Goal: Task Accomplishment & Management: Manage account settings

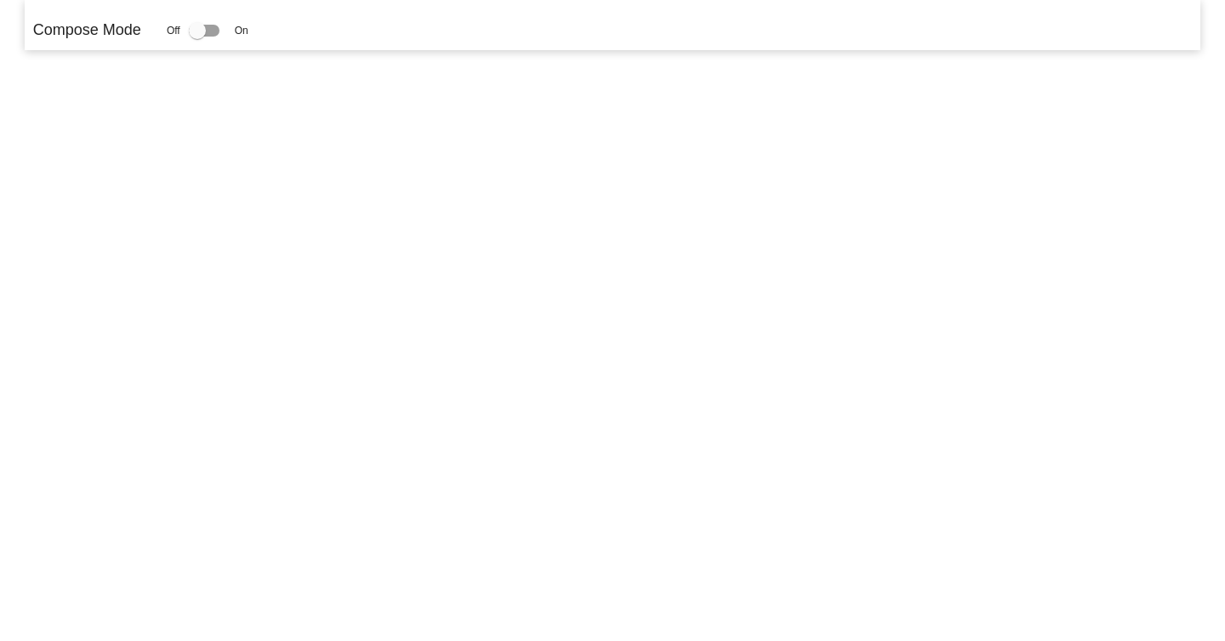
click at [329, 205] on mat-sidenav-content "Compose Mode Off On" at bounding box center [612, 320] width 1225 height 641
click at [205, 32] on div at bounding box center [197, 30] width 17 height 17
click at [197, 37] on input "checkbox" at bounding box center [197, 37] width 1 height 1
checkbox input "true"
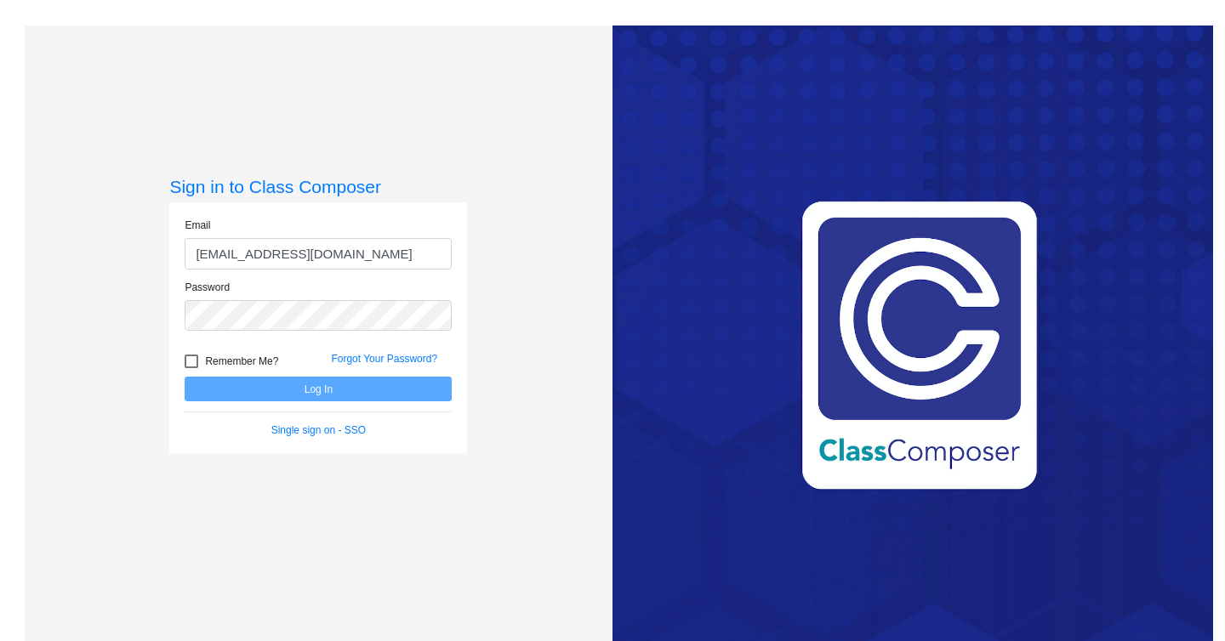
type input "[EMAIL_ADDRESS][DOMAIN_NAME]"
click at [375, 400] on button "Log In" at bounding box center [318, 389] width 267 height 25
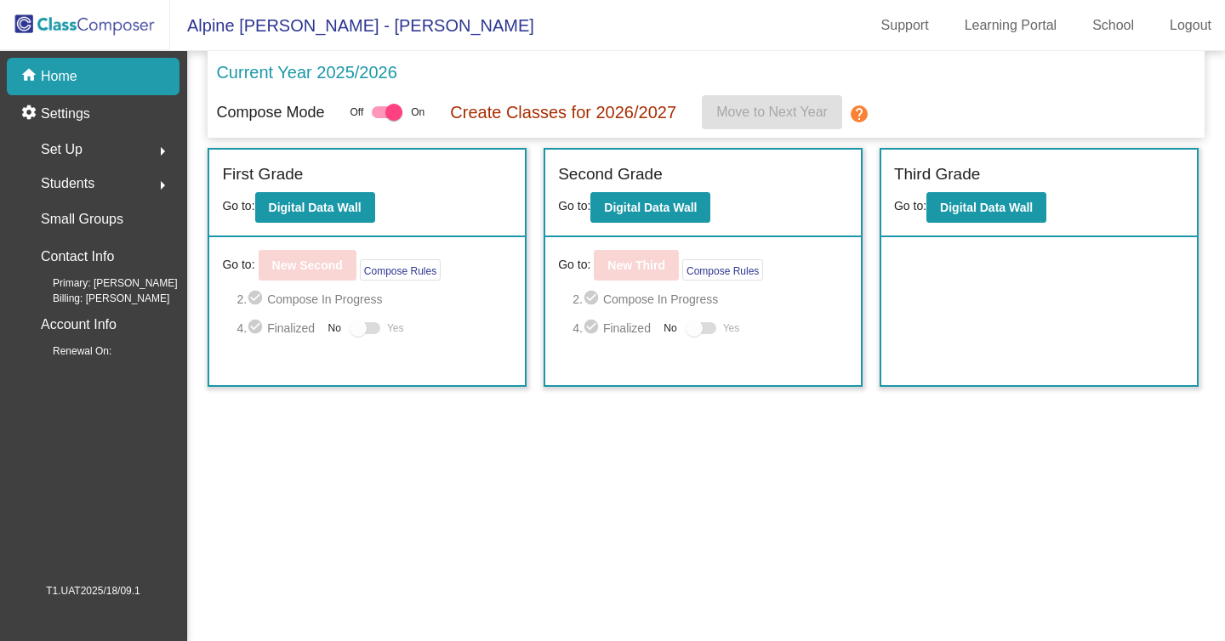
click at [527, 33] on mat-toolbar "Alpine Meadows - Mike Support Learning Portal School Logout" at bounding box center [612, 25] width 1225 height 51
click at [132, 225] on div "Small Groups" at bounding box center [98, 219] width 162 height 37
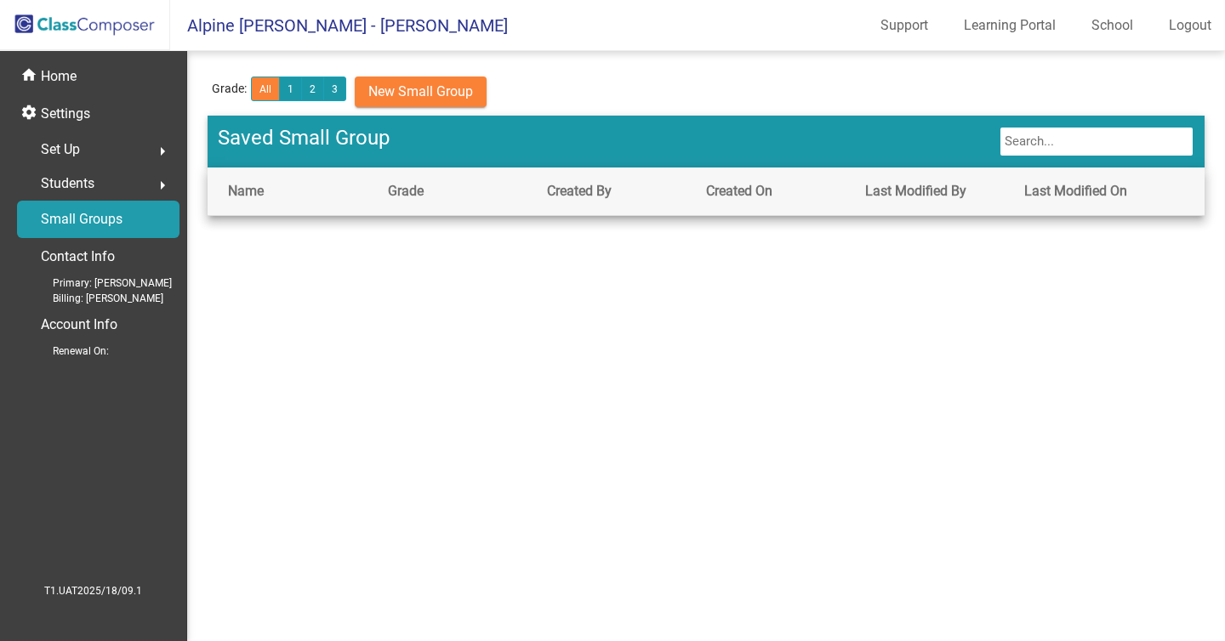
click at [160, 186] on mat-icon "arrow_right" at bounding box center [162, 185] width 20 height 20
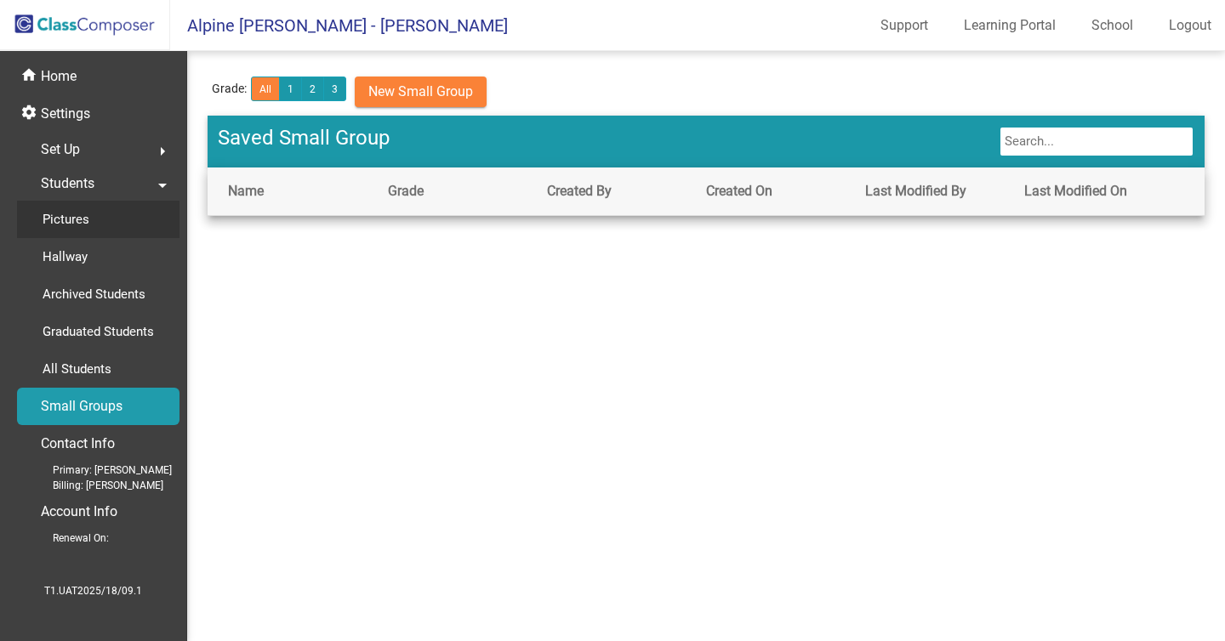
click at [90, 226] on div "Pictures" at bounding box center [60, 219] width 86 height 37
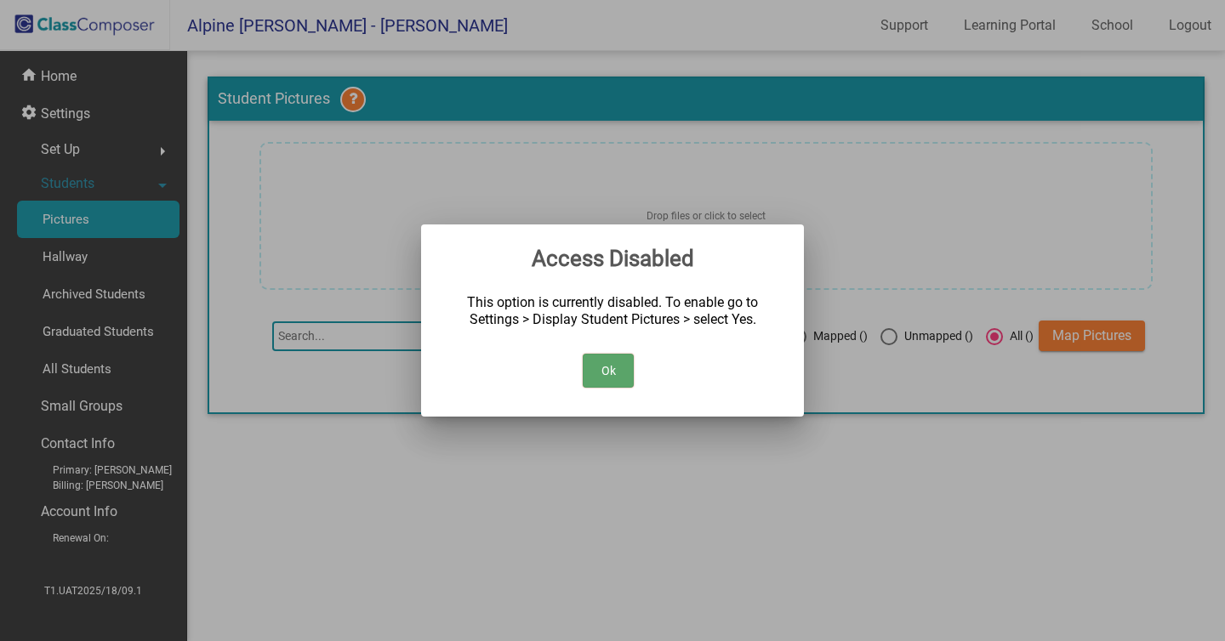
click at [593, 372] on button "Ok" at bounding box center [608, 371] width 51 height 34
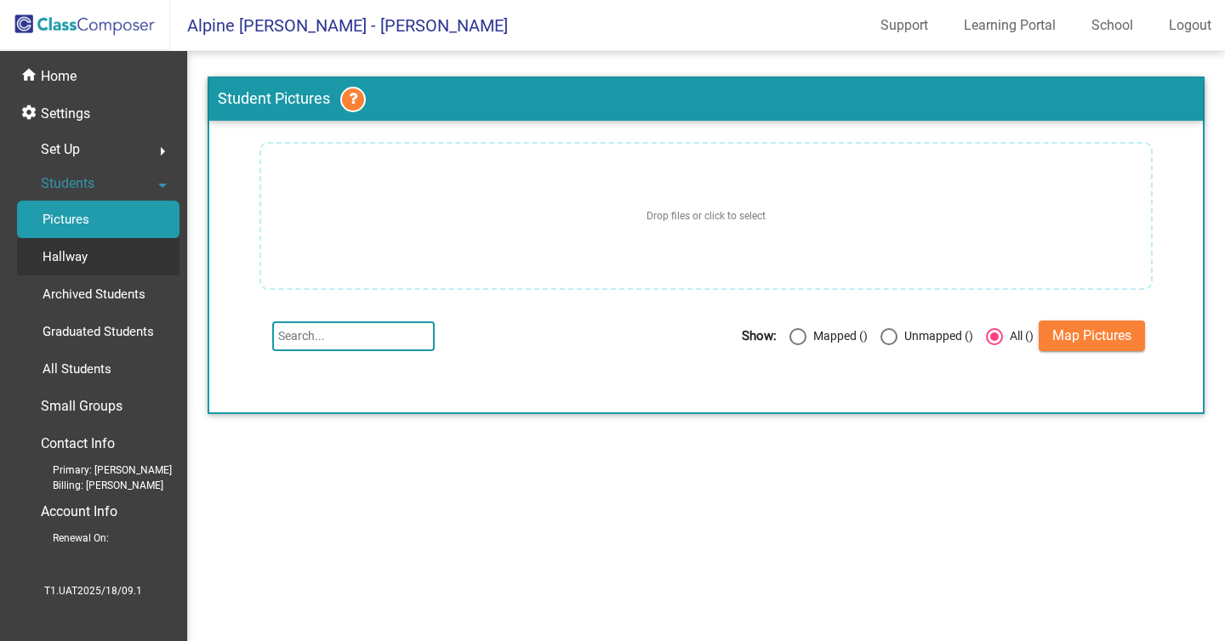
click at [54, 255] on p "Hallway" at bounding box center [65, 257] width 45 height 20
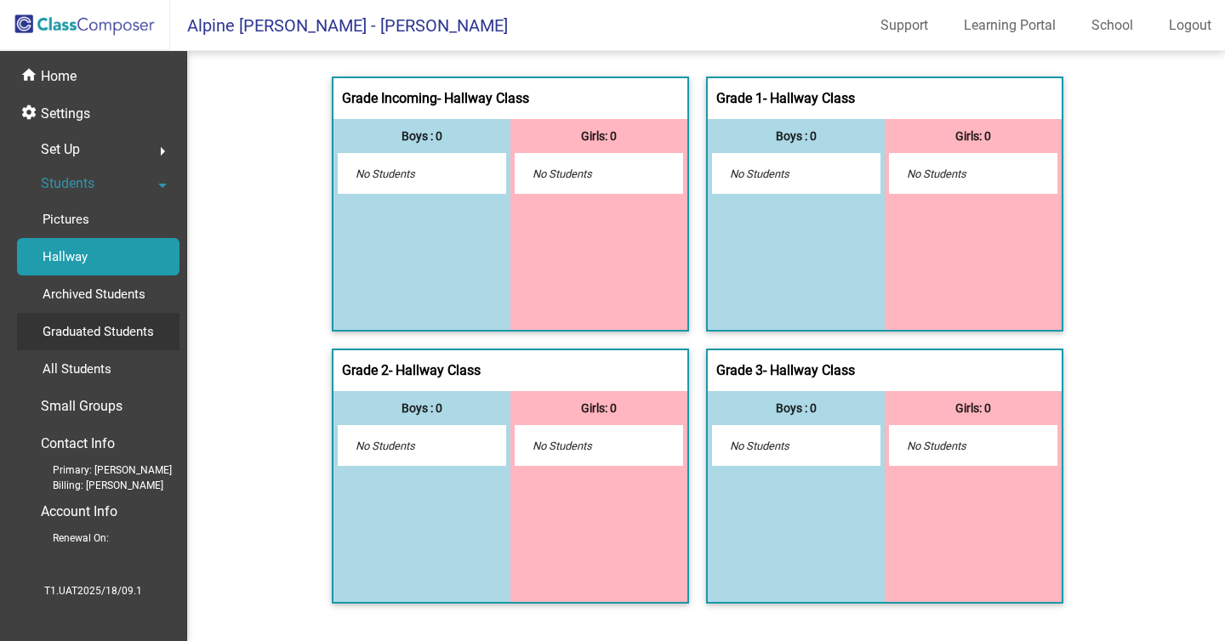
click at [105, 314] on div "Graduated Students" at bounding box center [92, 331] width 151 height 37
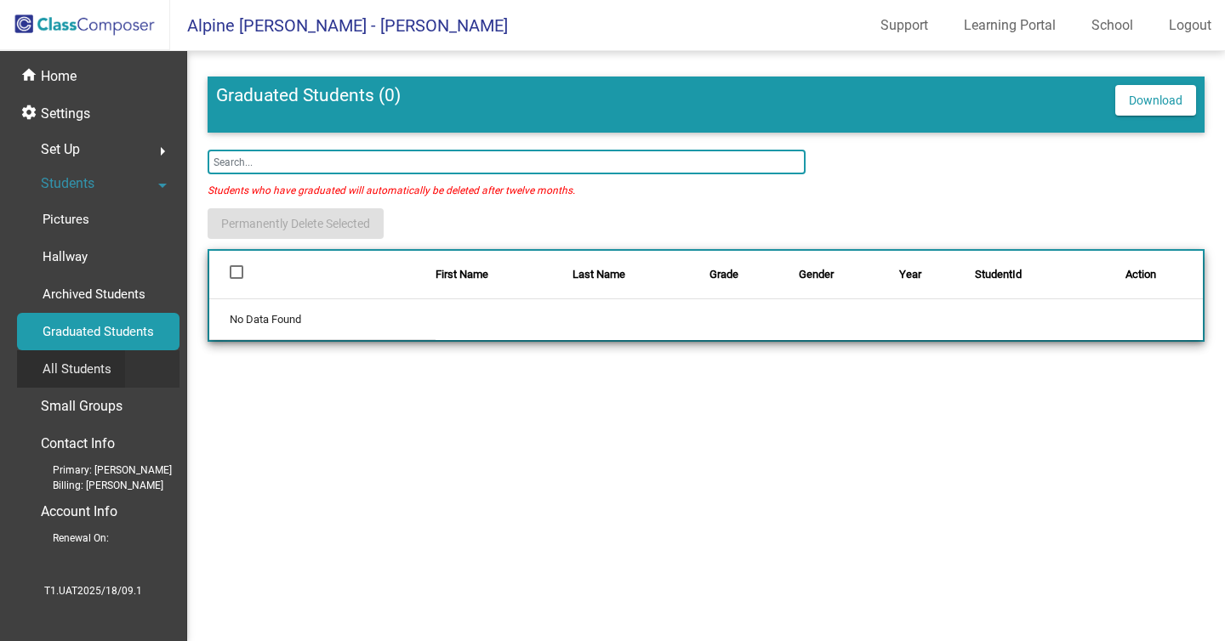
click at [115, 379] on div "All Students" at bounding box center [71, 368] width 108 height 37
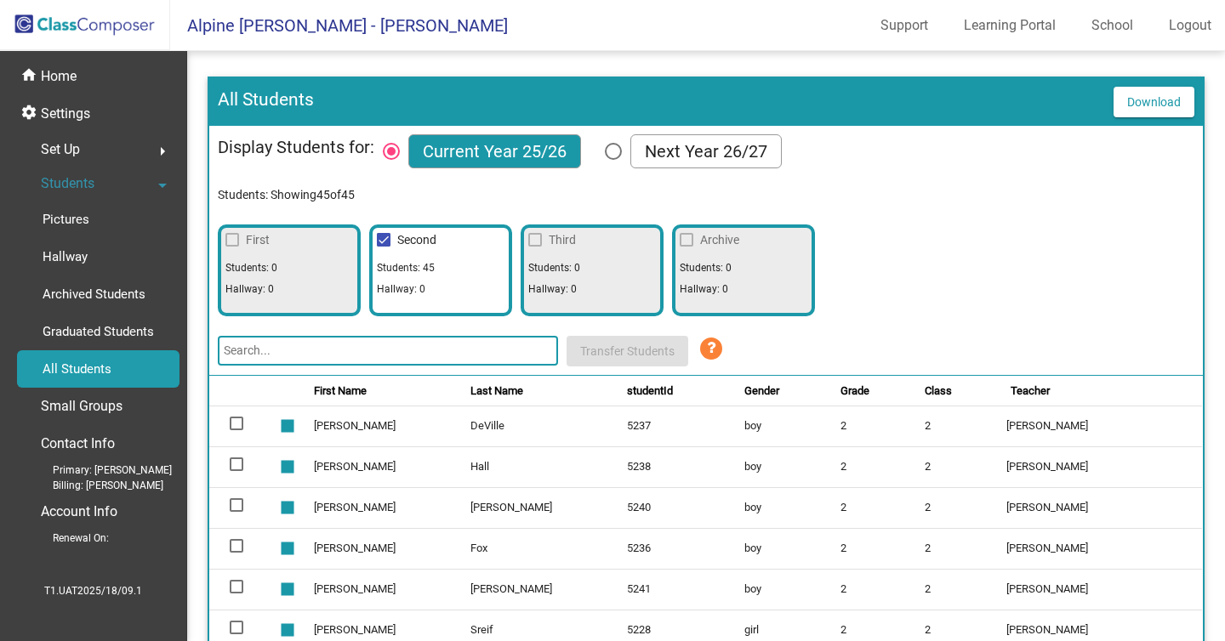
click at [1057, 567] on td "[PERSON_NAME]" at bounding box center [1104, 548] width 196 height 41
click at [353, 418] on td "[PERSON_NAME]" at bounding box center [392, 426] width 157 height 41
click at [342, 421] on td "[PERSON_NAME]" at bounding box center [392, 426] width 157 height 41
click at [242, 422] on div at bounding box center [237, 424] width 14 height 14
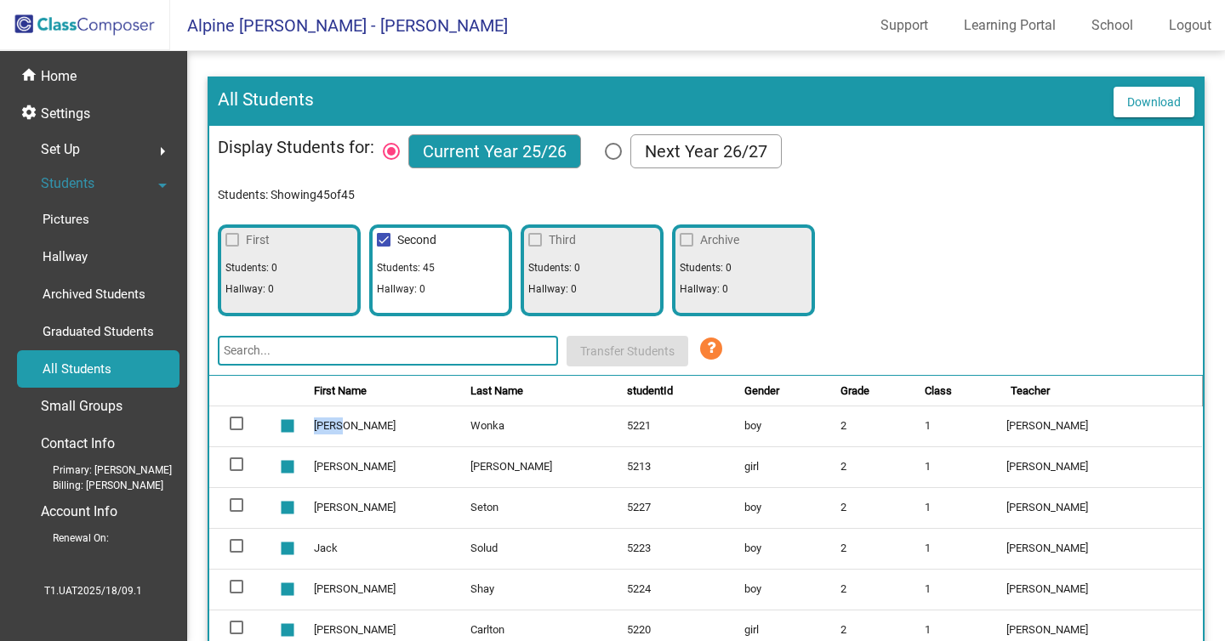
click at [236, 430] on input "select row 2" at bounding box center [236, 430] width 1 height 1
click at [242, 422] on div at bounding box center [237, 424] width 14 height 14
click at [236, 430] on input "deselect row 2" at bounding box center [236, 430] width 1 height 1
checkbox input "false"
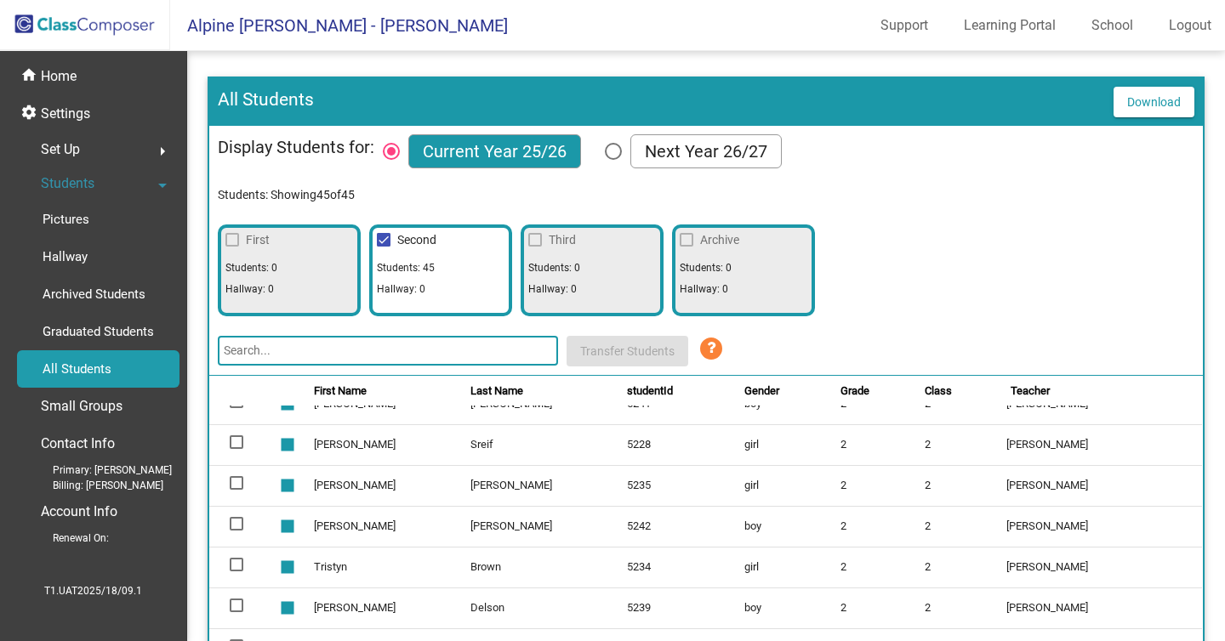
scroll to position [1443, 0]
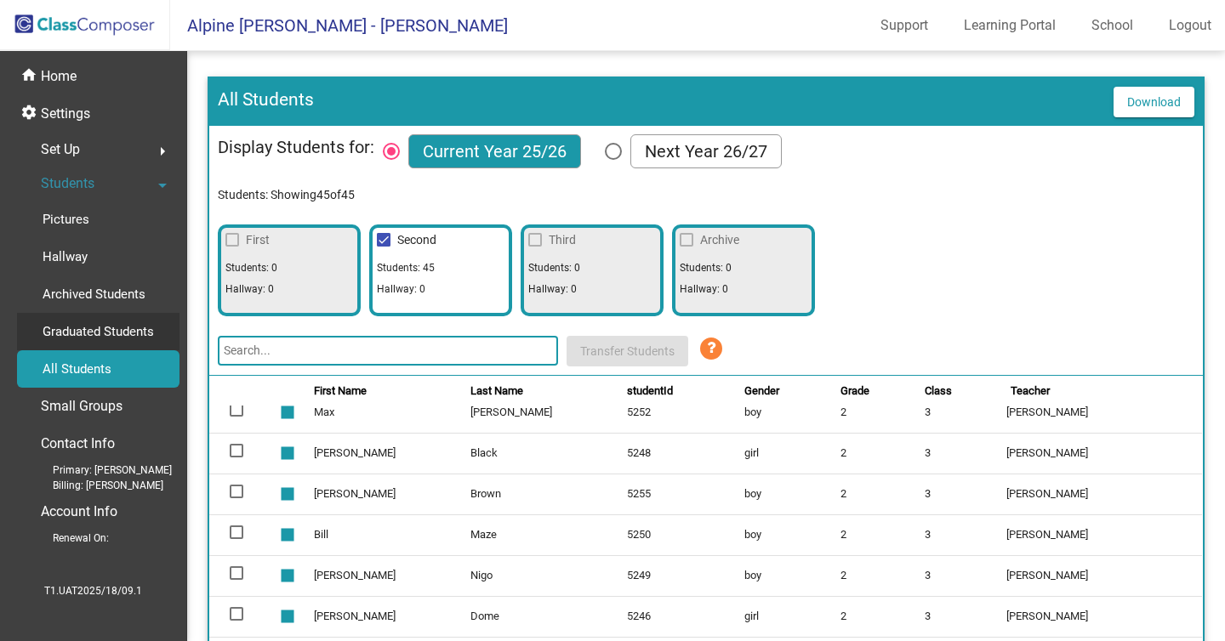
click at [133, 333] on p "Graduated Students" at bounding box center [98, 332] width 111 height 20
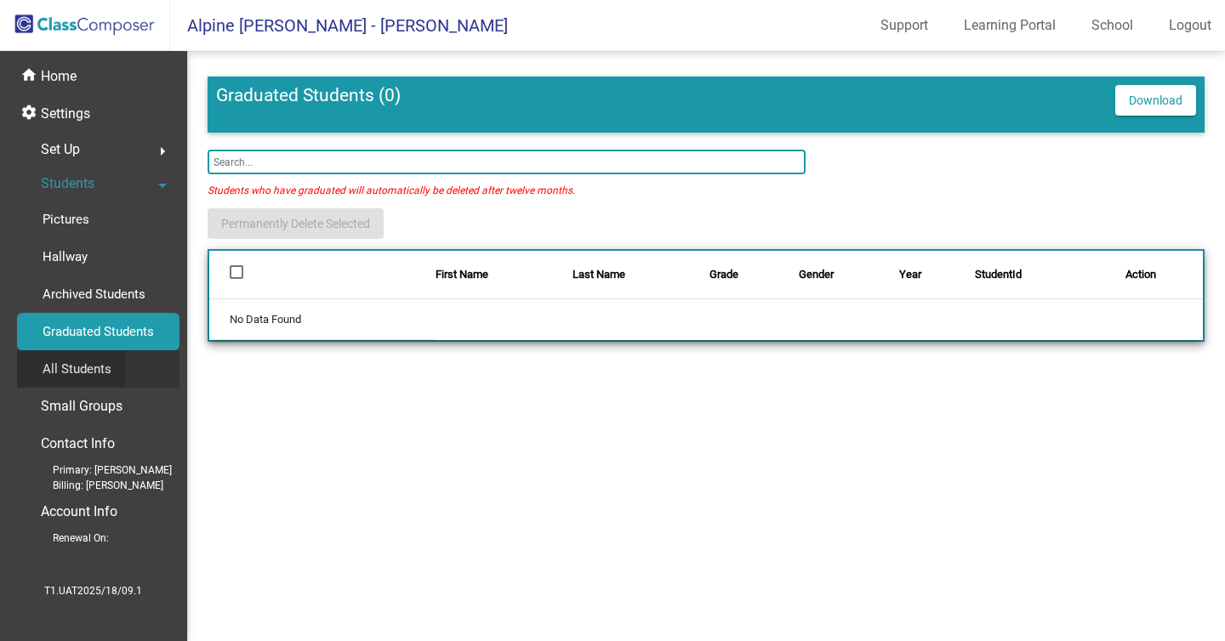
click at [94, 369] on p "All Students" at bounding box center [77, 369] width 69 height 20
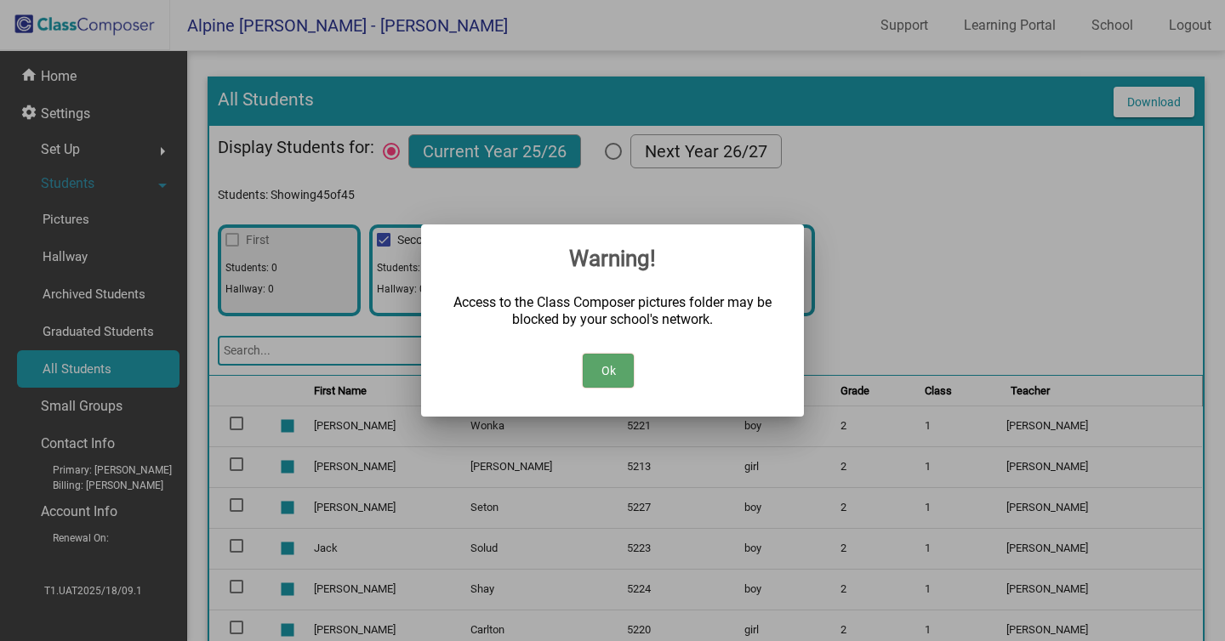
click at [611, 354] on button "Ok" at bounding box center [608, 371] width 51 height 34
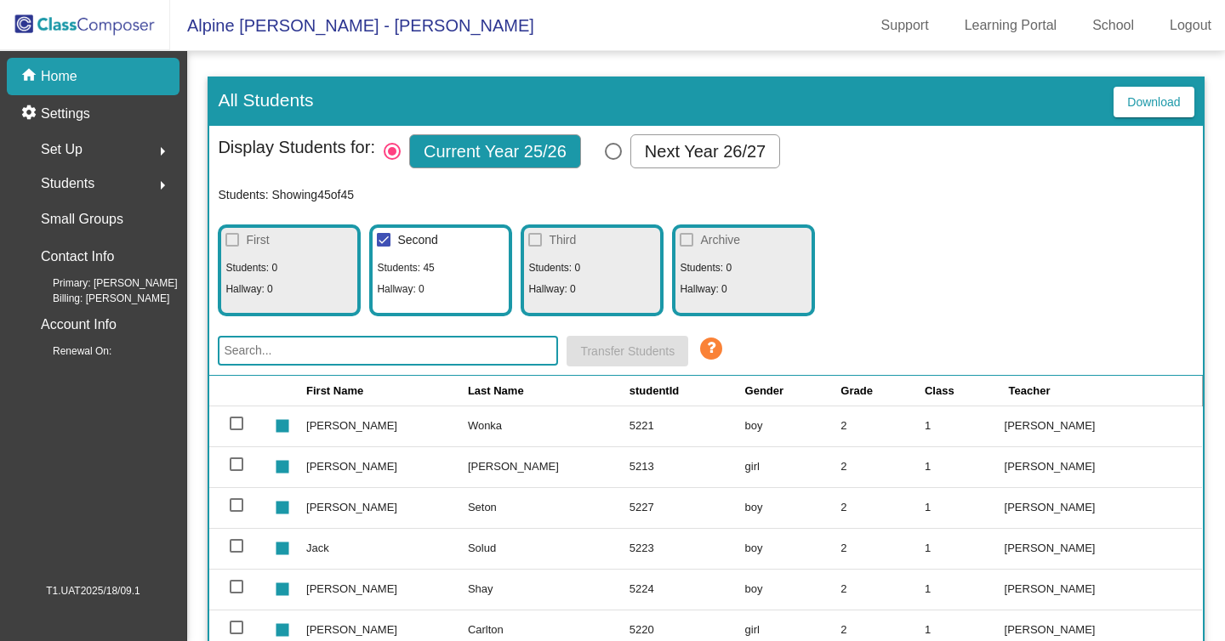
click at [886, 282] on div "First Students: 0 Hallway: 0 Second Students: 45 Hallway: 0 Third Students: 0 H…" at bounding box center [706, 266] width 976 height 100
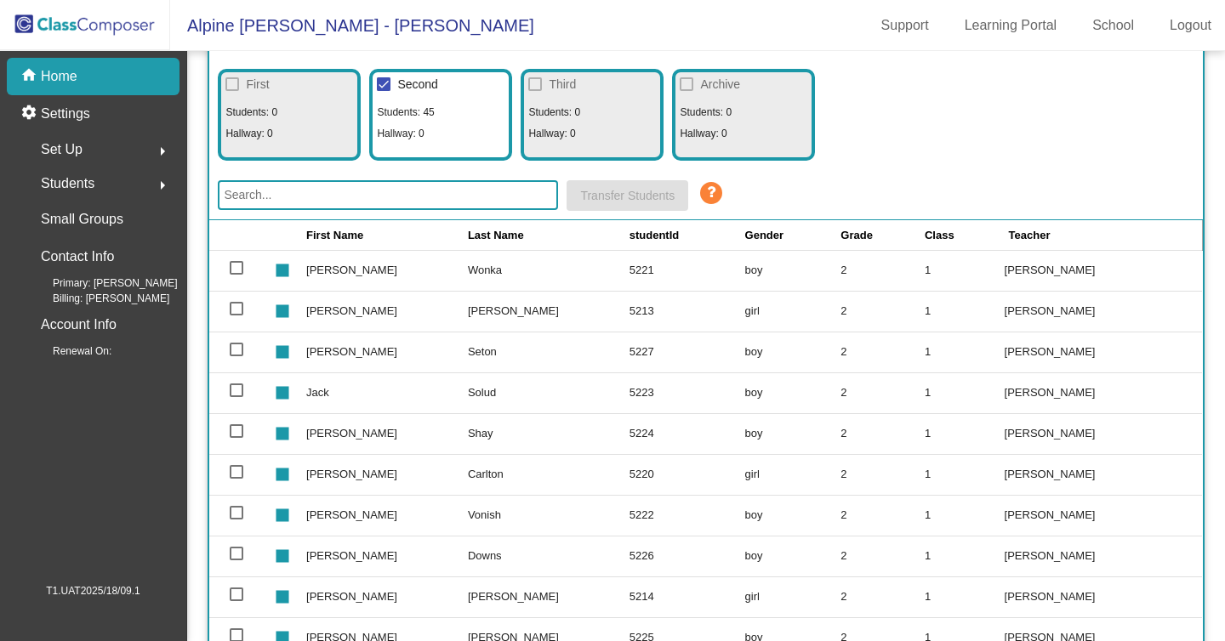
scroll to position [162, 0]
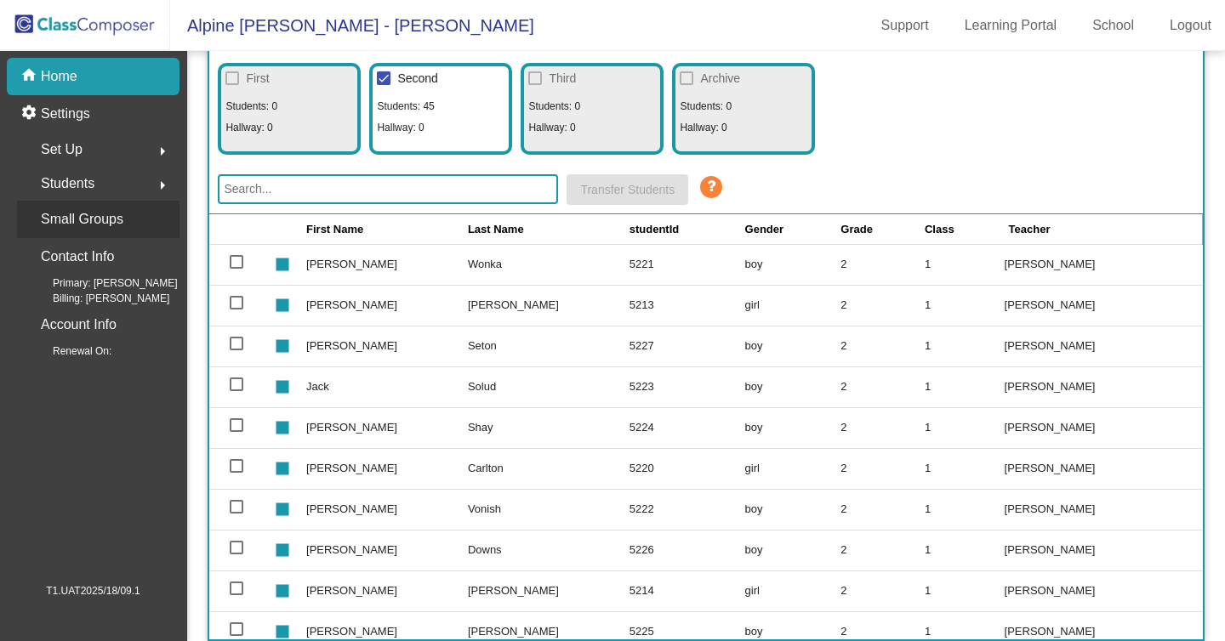
click at [68, 221] on p "Small Groups" at bounding box center [82, 220] width 83 height 24
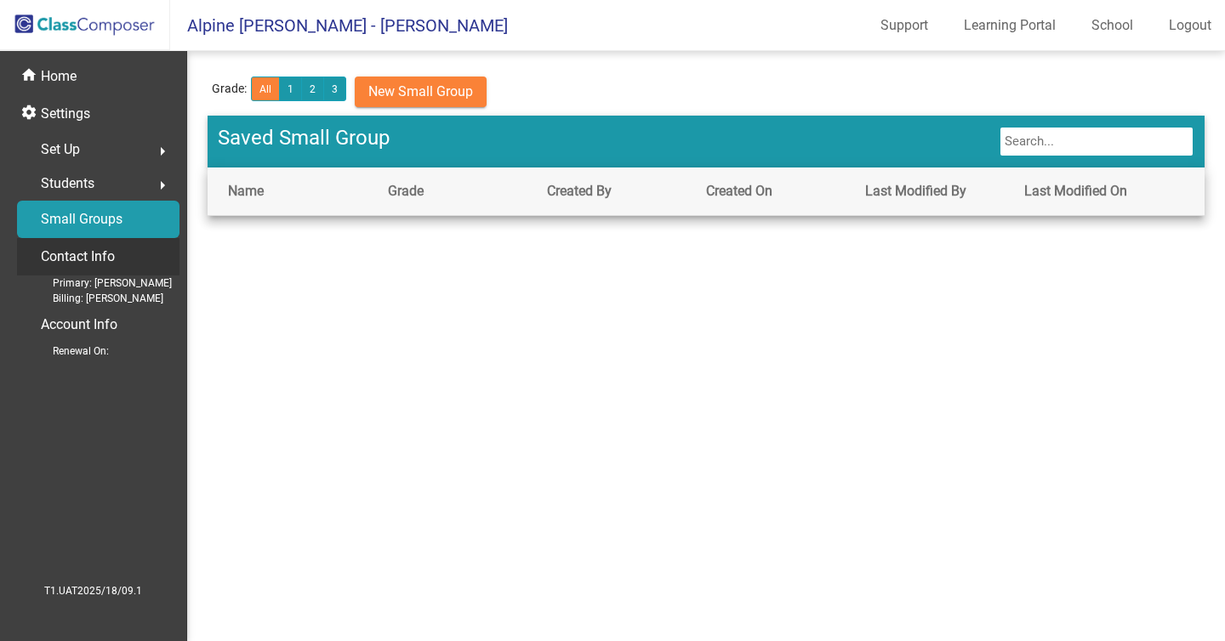
click at [80, 268] on p "Contact Info" at bounding box center [78, 257] width 74 height 24
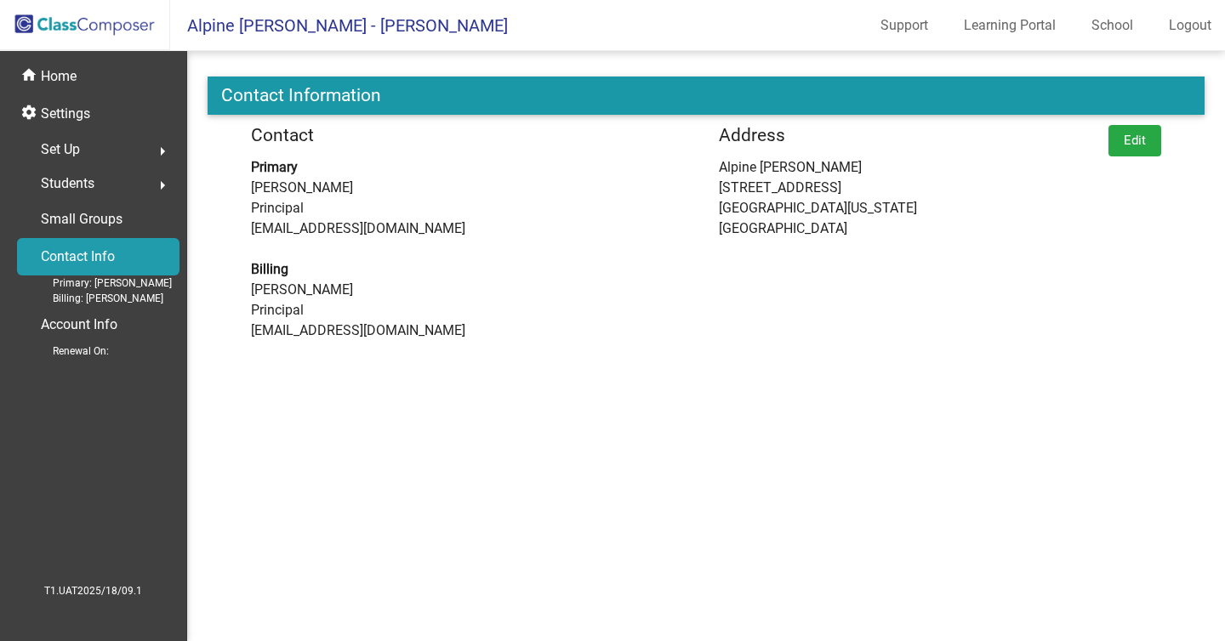
drag, startPoint x: 256, startPoint y: 184, endPoint x: 446, endPoint y: 254, distance: 202.4
click at [446, 253] on div "Contact Primary Mike Cronley Principal mc91825.3hzkwxoc@mailosaur.net Billing M…" at bounding box center [472, 235] width 468 height 220
click at [354, 192] on span "[PERSON_NAME]" at bounding box center [472, 188] width 442 height 20
click at [79, 215] on p "Small Groups" at bounding box center [82, 220] width 82 height 24
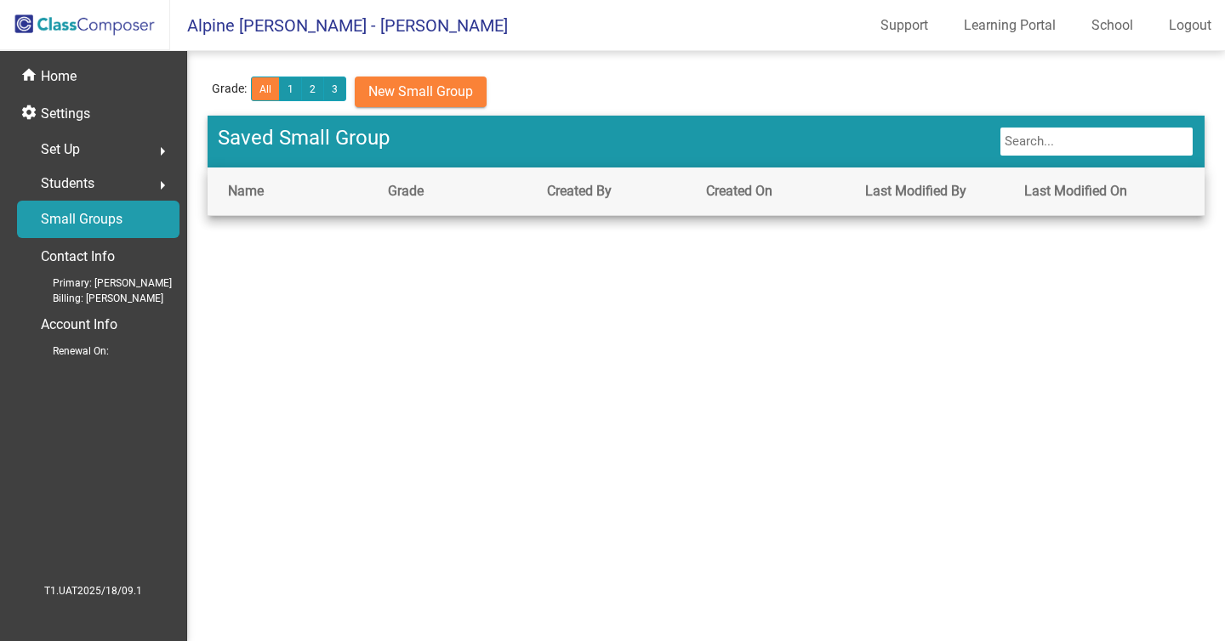
click at [102, 164] on div "Set Up arrow_right" at bounding box center [98, 150] width 162 height 34
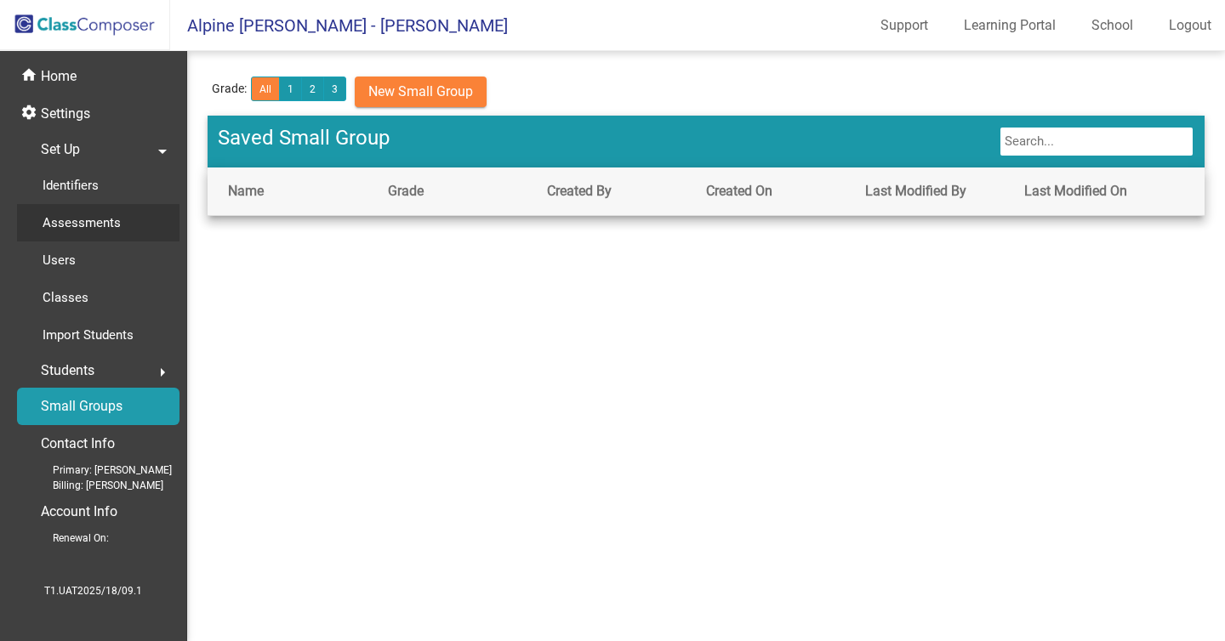
click at [106, 206] on div "Assessments" at bounding box center [75, 222] width 117 height 37
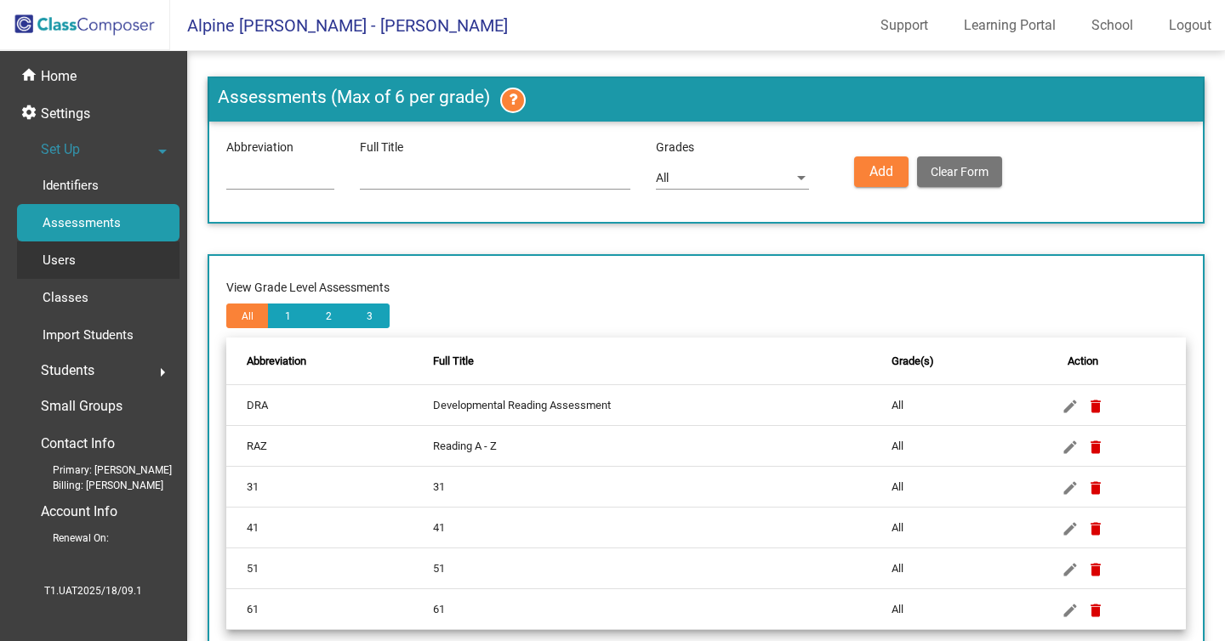
click at [71, 254] on p "Users" at bounding box center [59, 260] width 33 height 20
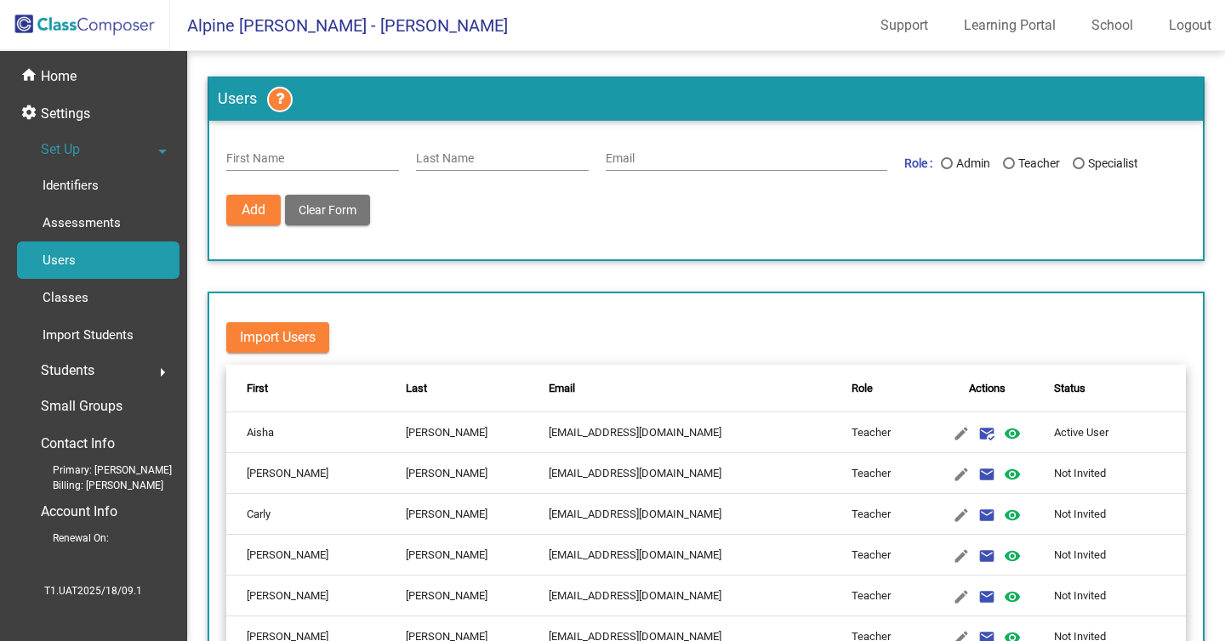
scroll to position [230, 0]
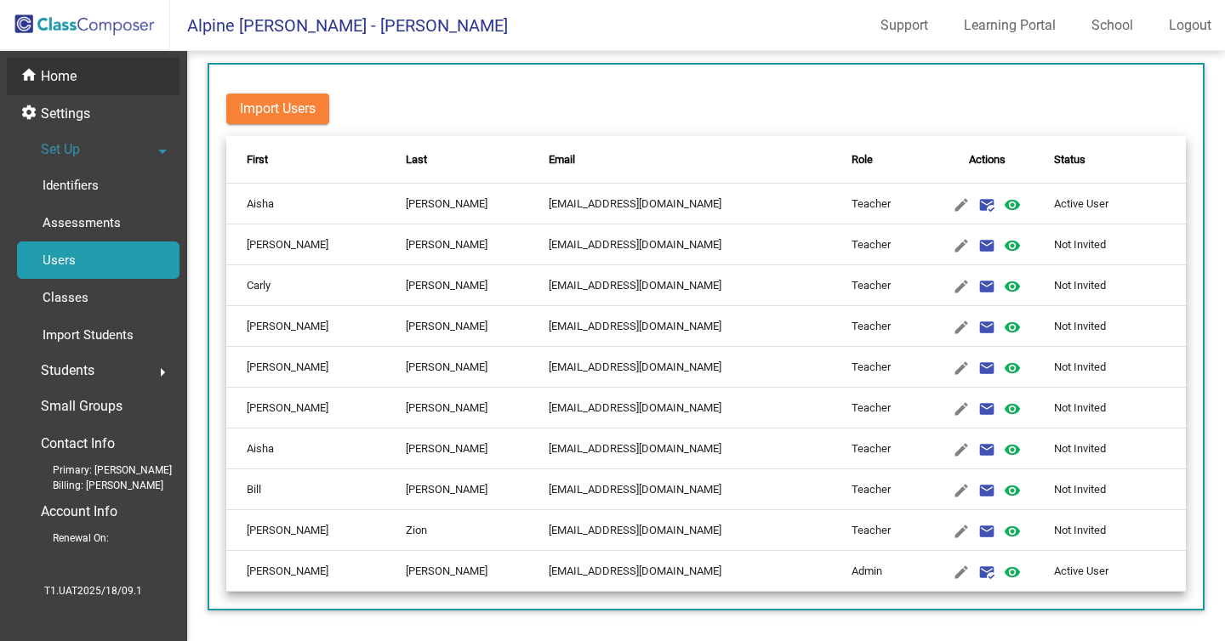
click at [66, 84] on p "Home" at bounding box center [59, 76] width 36 height 20
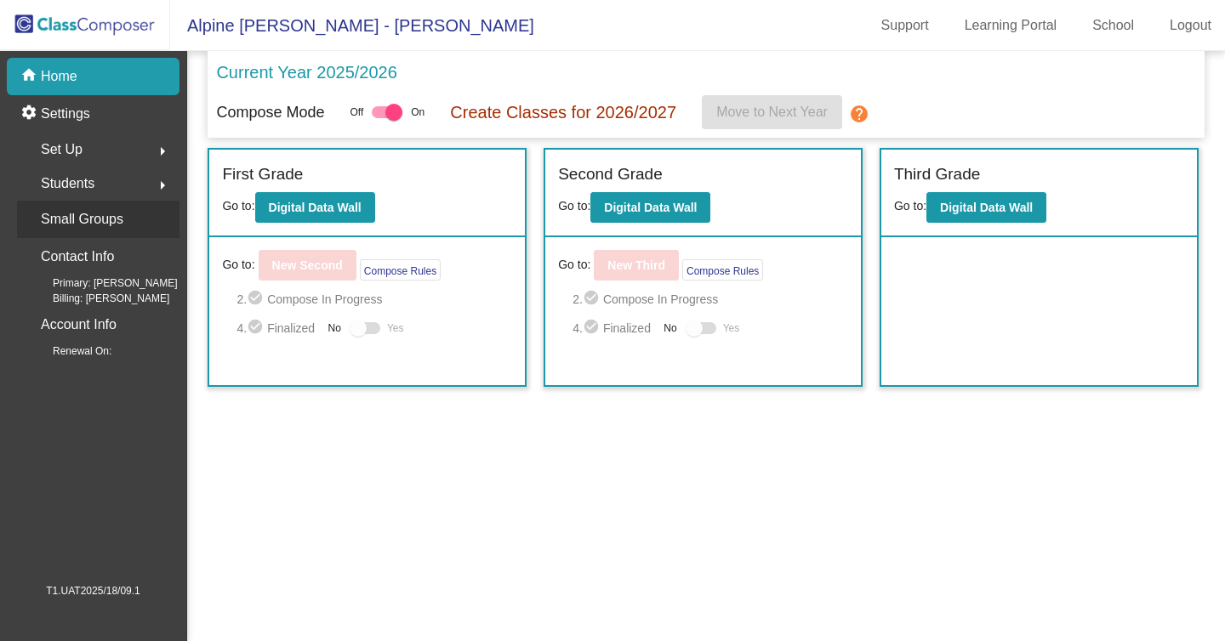
click at [70, 224] on p "Small Groups" at bounding box center [82, 220] width 83 height 24
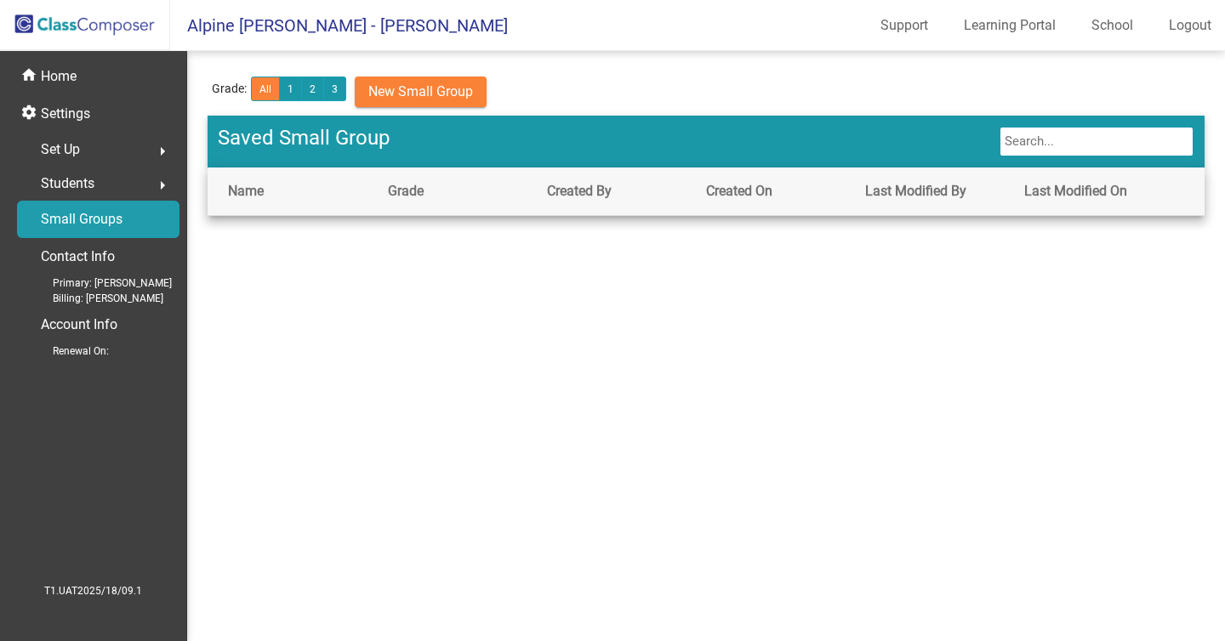
click at [92, 180] on span "Students" at bounding box center [68, 184] width 54 height 24
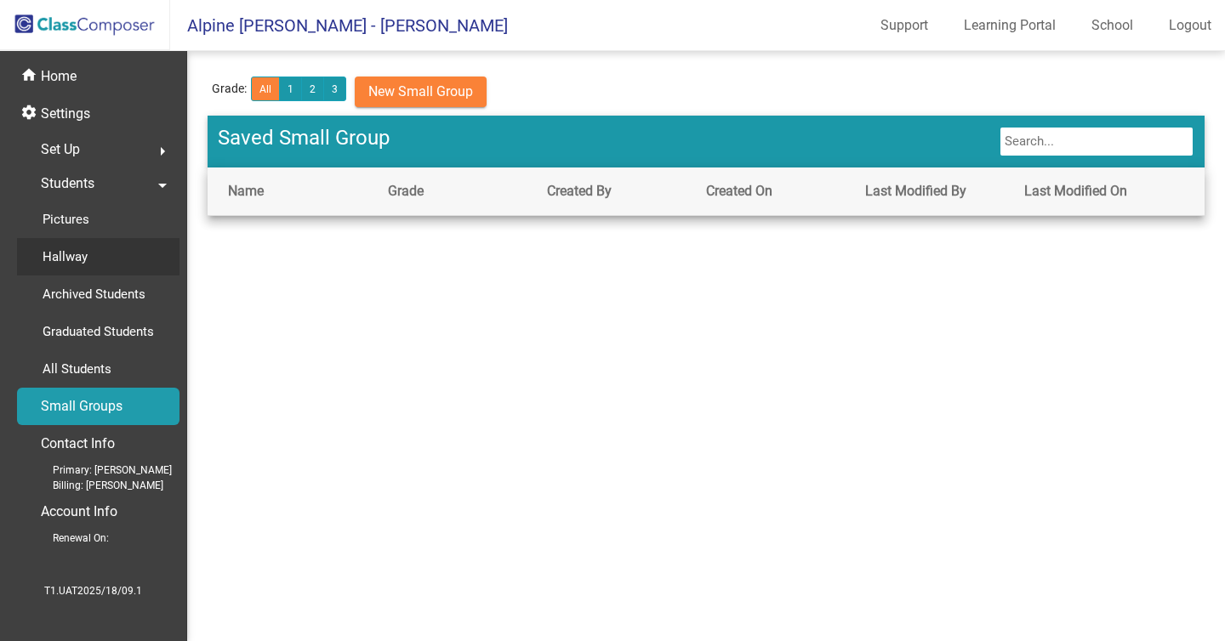
click at [87, 240] on div "Hallway" at bounding box center [59, 256] width 84 height 37
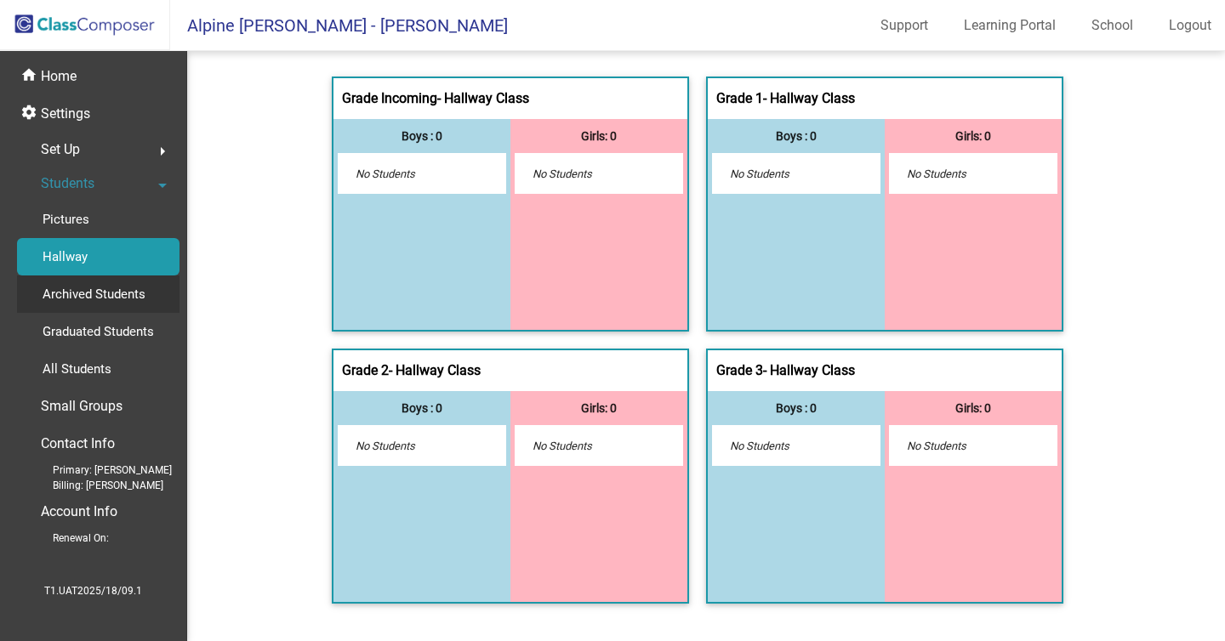
click at [84, 299] on p "Archived Students" at bounding box center [94, 294] width 103 height 20
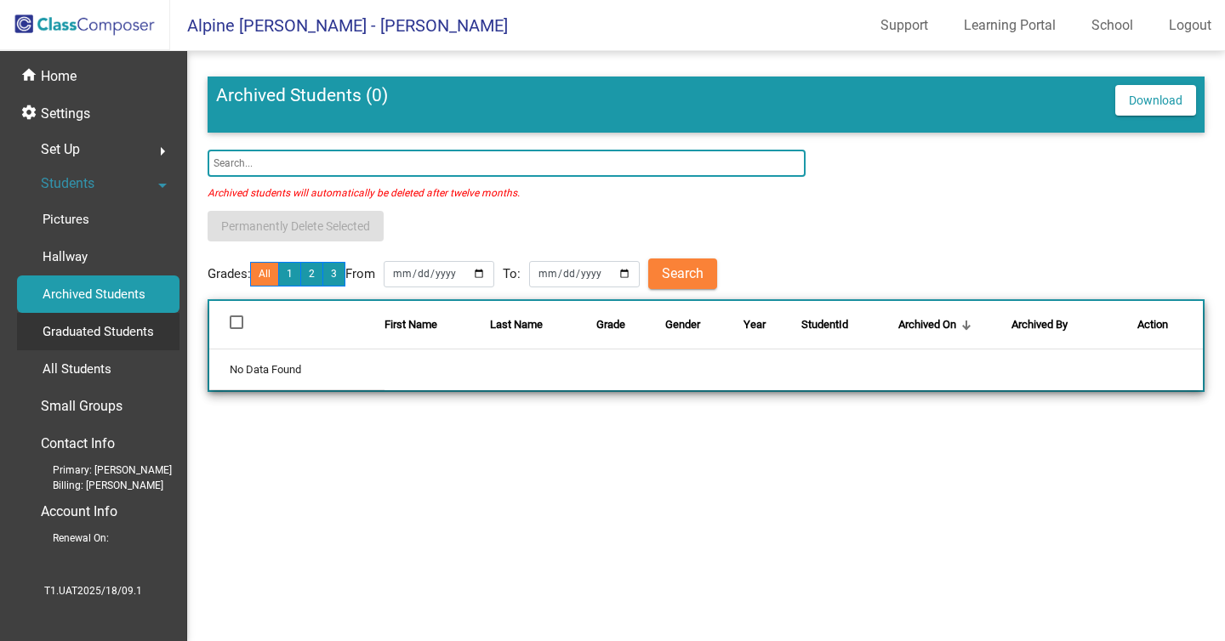
click at [96, 337] on p "Graduated Students" at bounding box center [98, 332] width 111 height 20
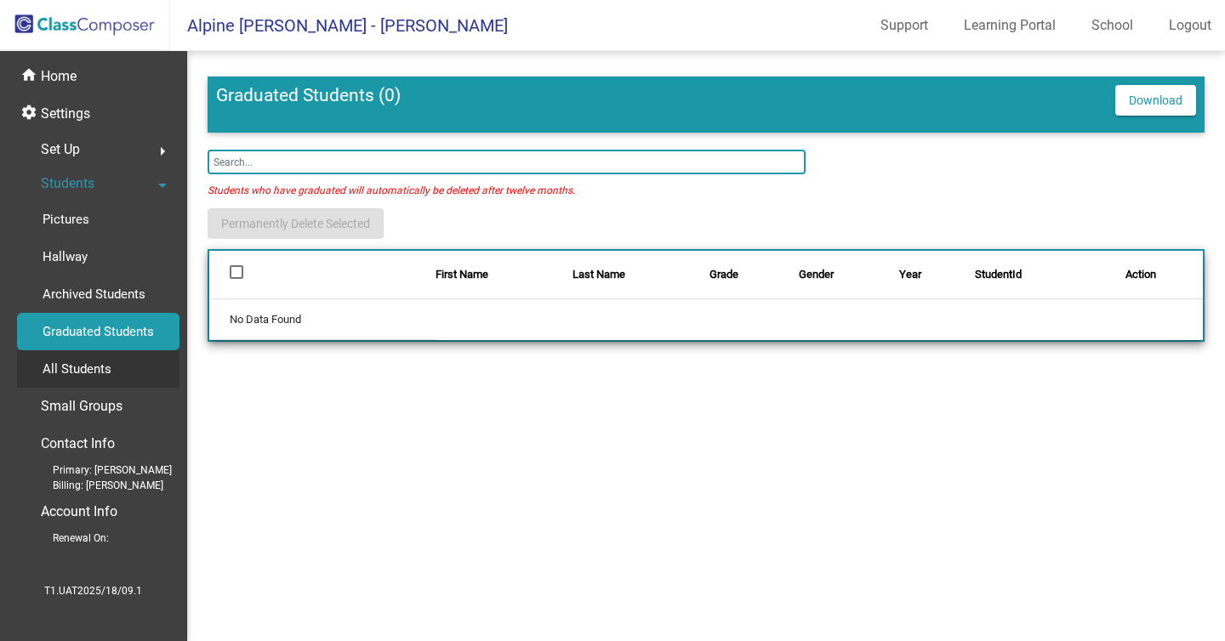
click at [108, 361] on p "All Students" at bounding box center [77, 369] width 69 height 20
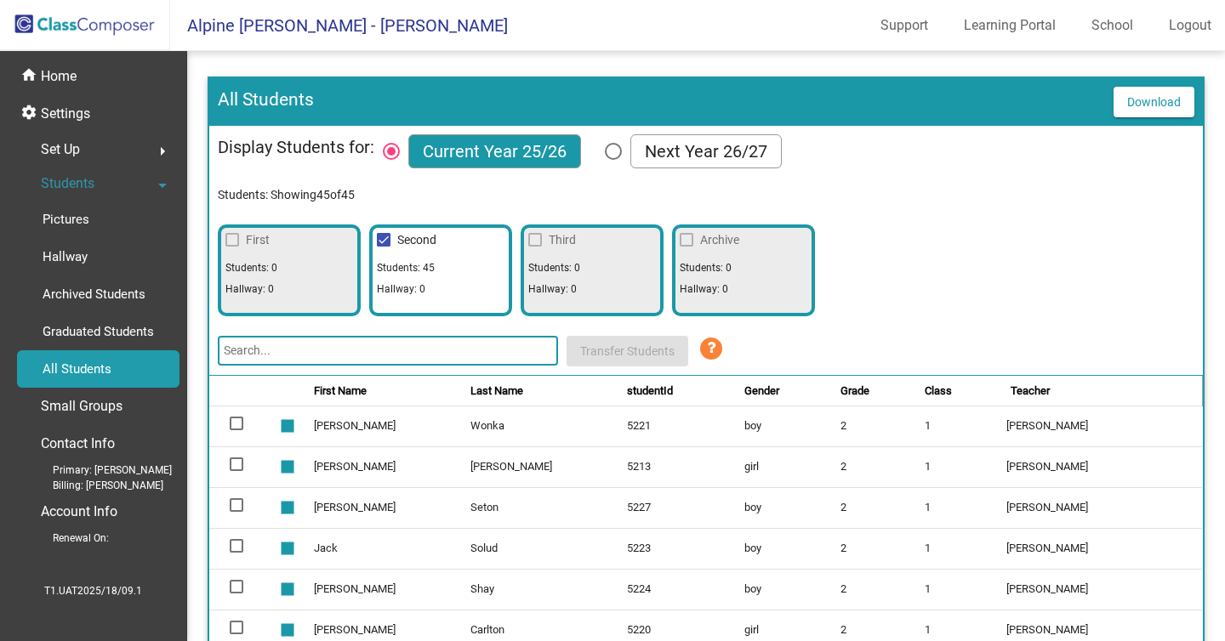
scroll to position [162, 0]
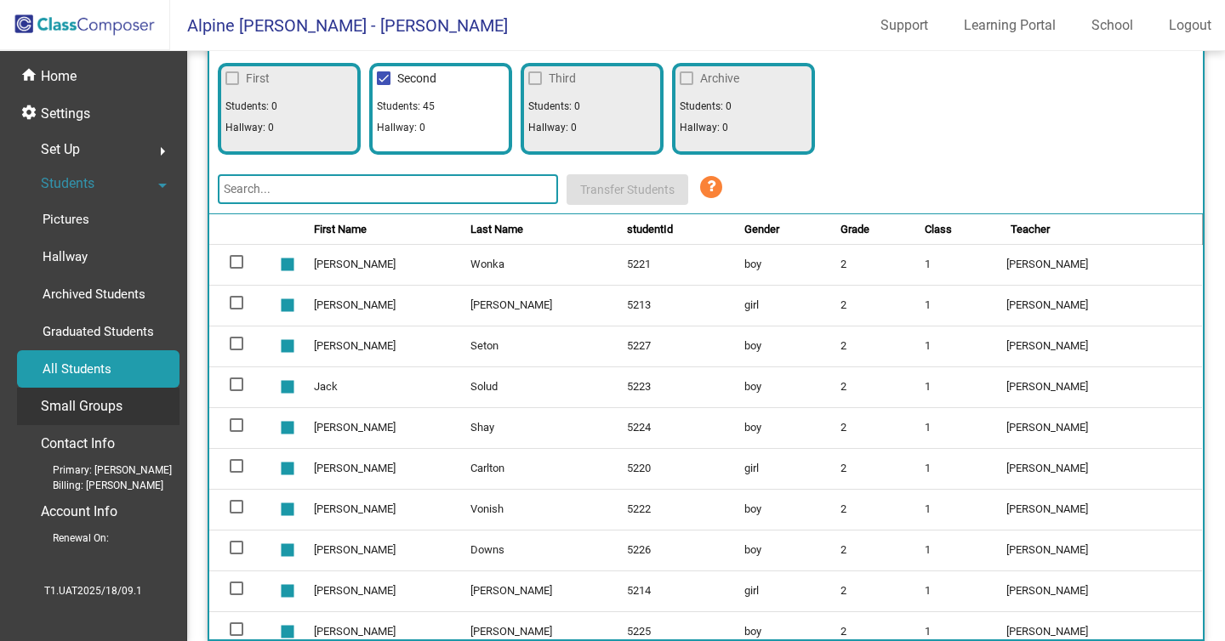
click at [114, 407] on p "Small Groups" at bounding box center [82, 407] width 82 height 24
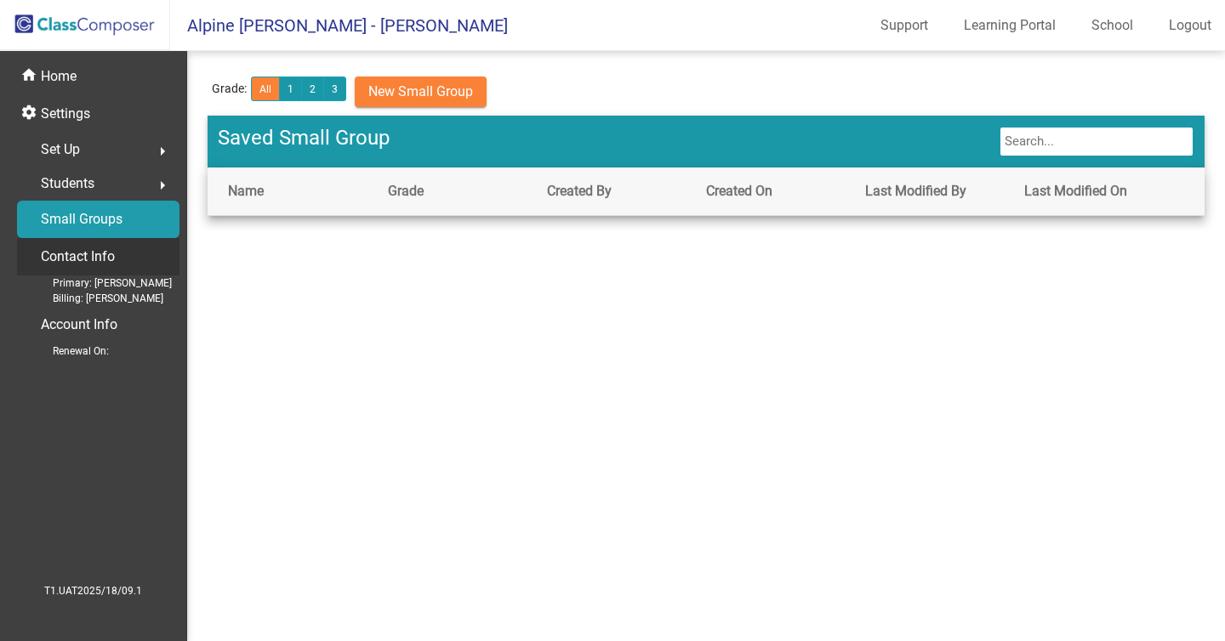
click at [71, 259] on p "Contact Info" at bounding box center [78, 257] width 74 height 24
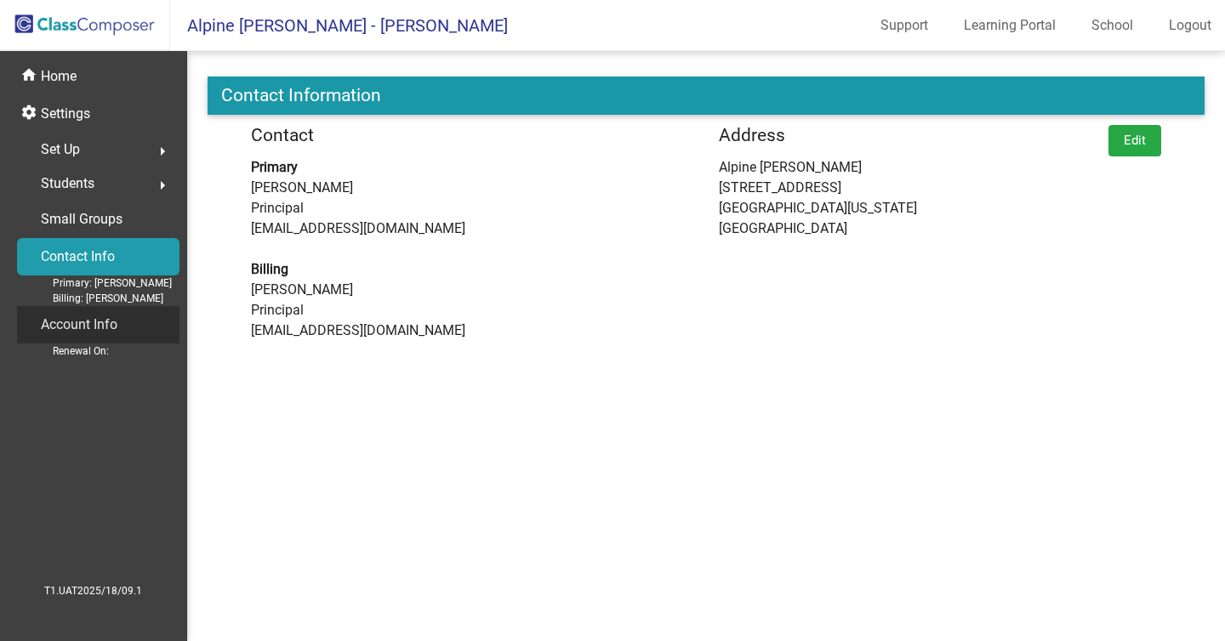
click at [104, 335] on p "Account Info" at bounding box center [79, 325] width 77 height 24
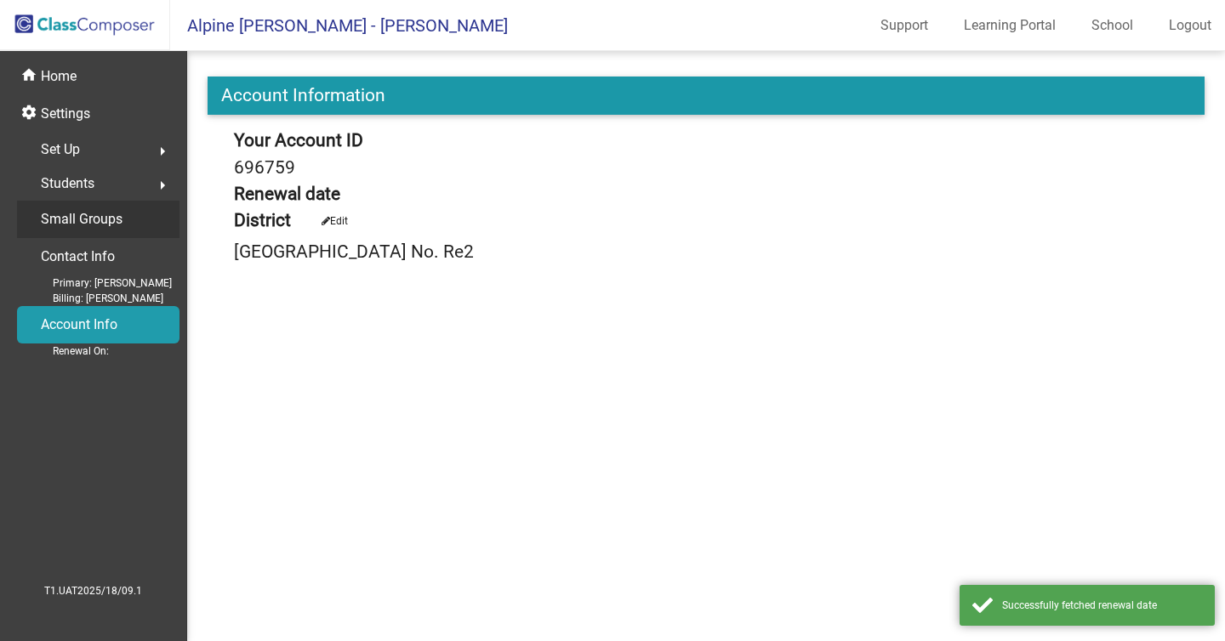
click at [146, 213] on div "Small Groups" at bounding box center [98, 219] width 162 height 37
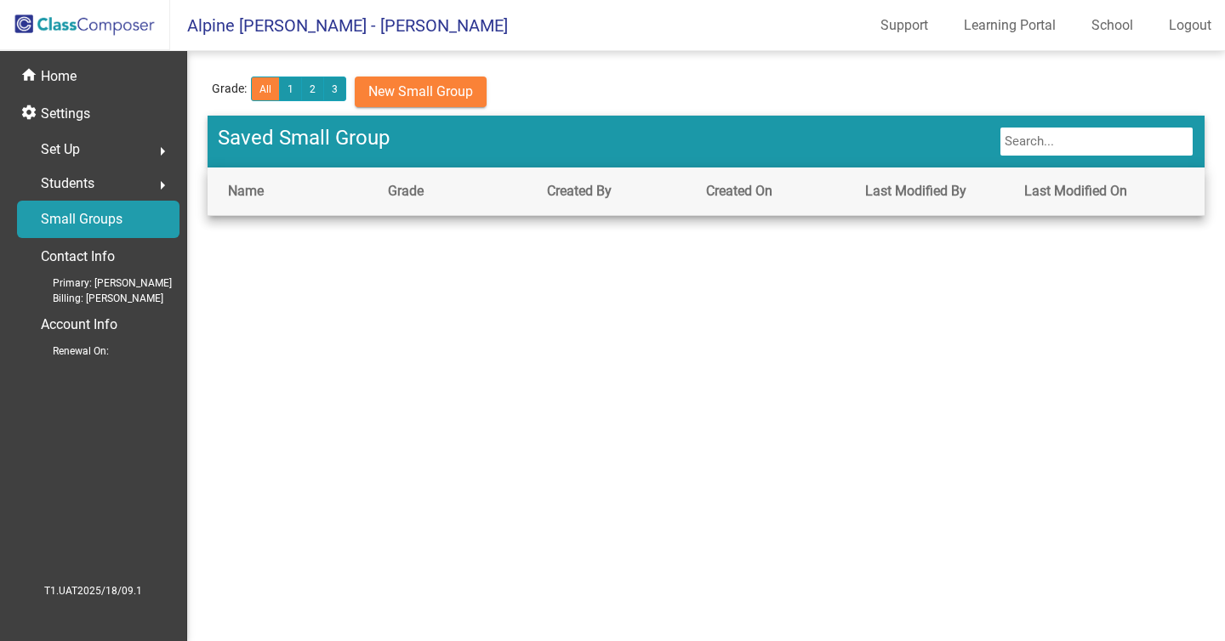
click at [94, 177] on span "Students" at bounding box center [68, 184] width 54 height 24
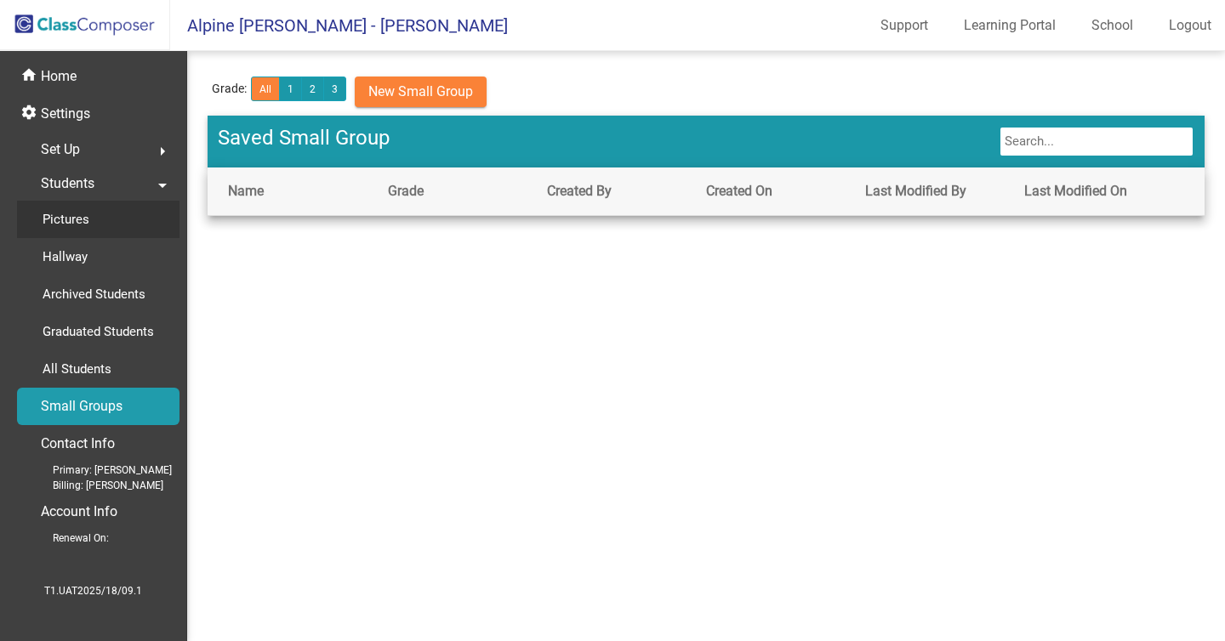
click at [57, 224] on p "Pictures" at bounding box center [66, 219] width 47 height 20
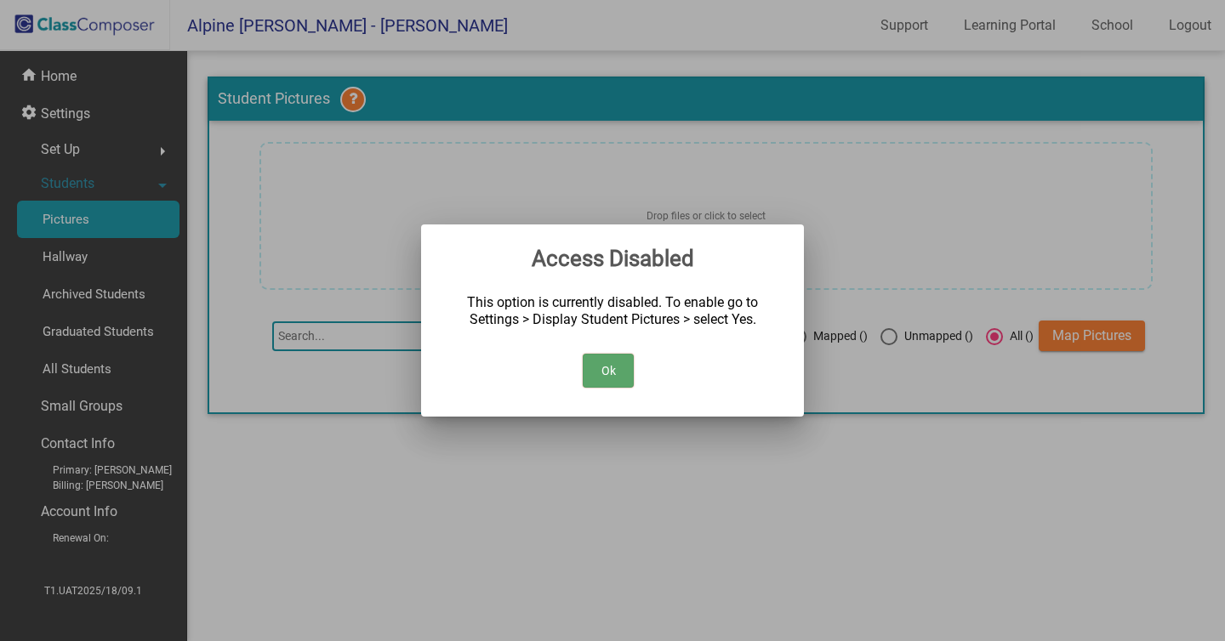
click at [602, 370] on button "Ok" at bounding box center [608, 371] width 51 height 34
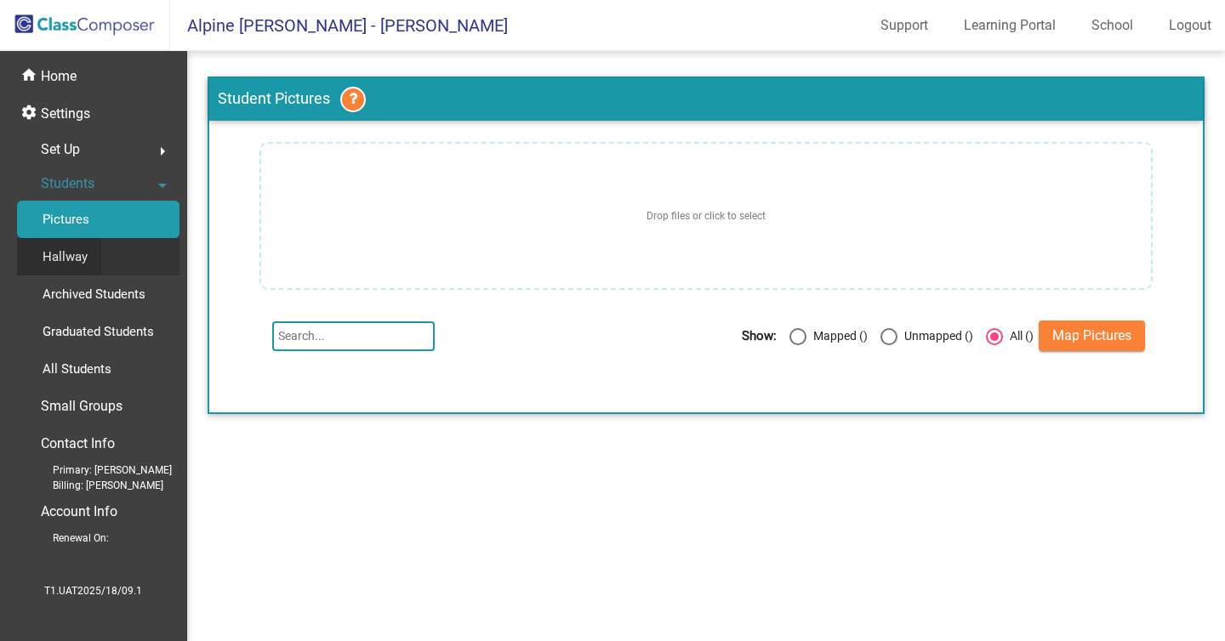
click at [83, 261] on p "Hallway" at bounding box center [65, 257] width 45 height 20
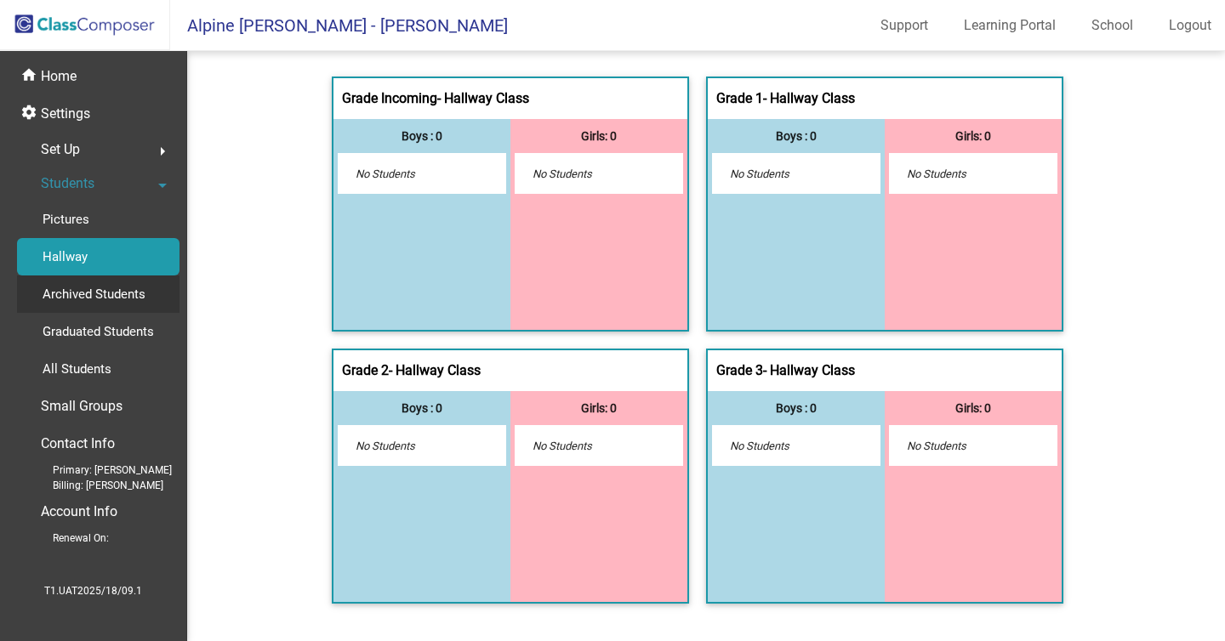
click at [88, 305] on p "Archived Students" at bounding box center [94, 294] width 103 height 20
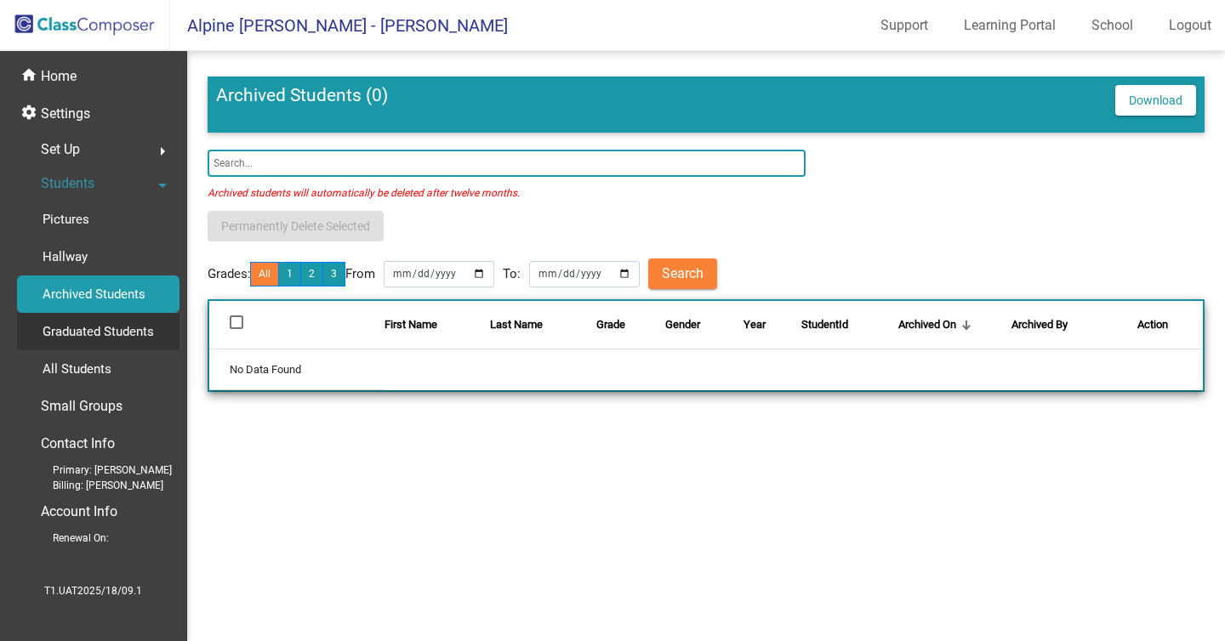
click at [88, 336] on p "Graduated Students" at bounding box center [98, 332] width 111 height 20
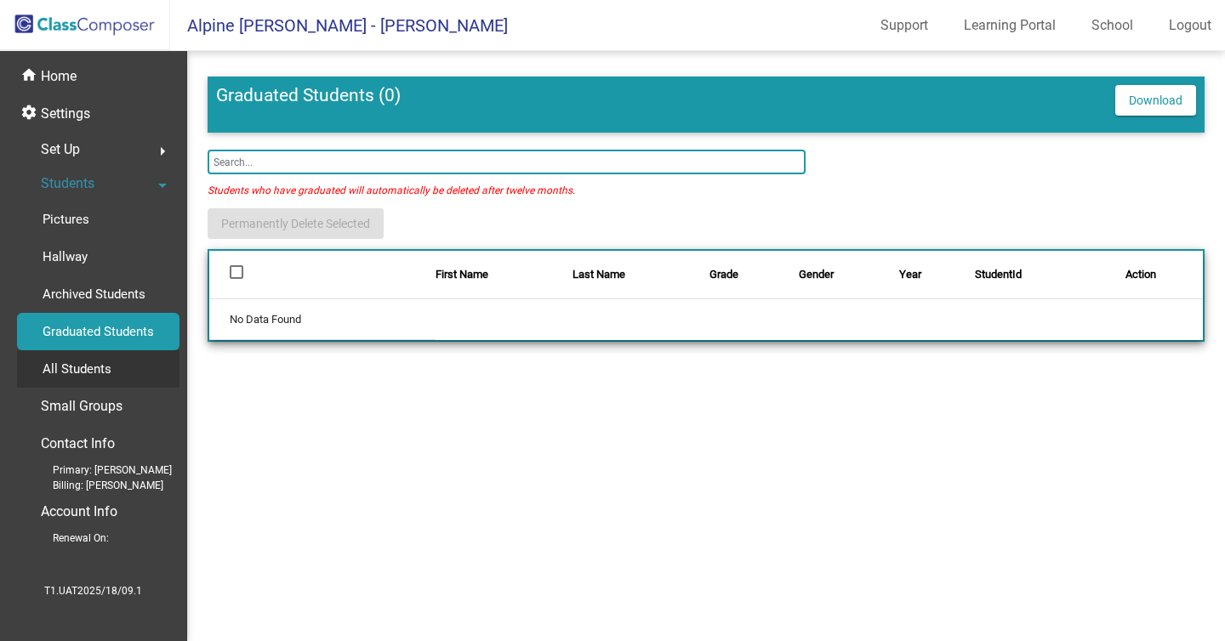
click at [93, 372] on p "All Students" at bounding box center [77, 369] width 69 height 20
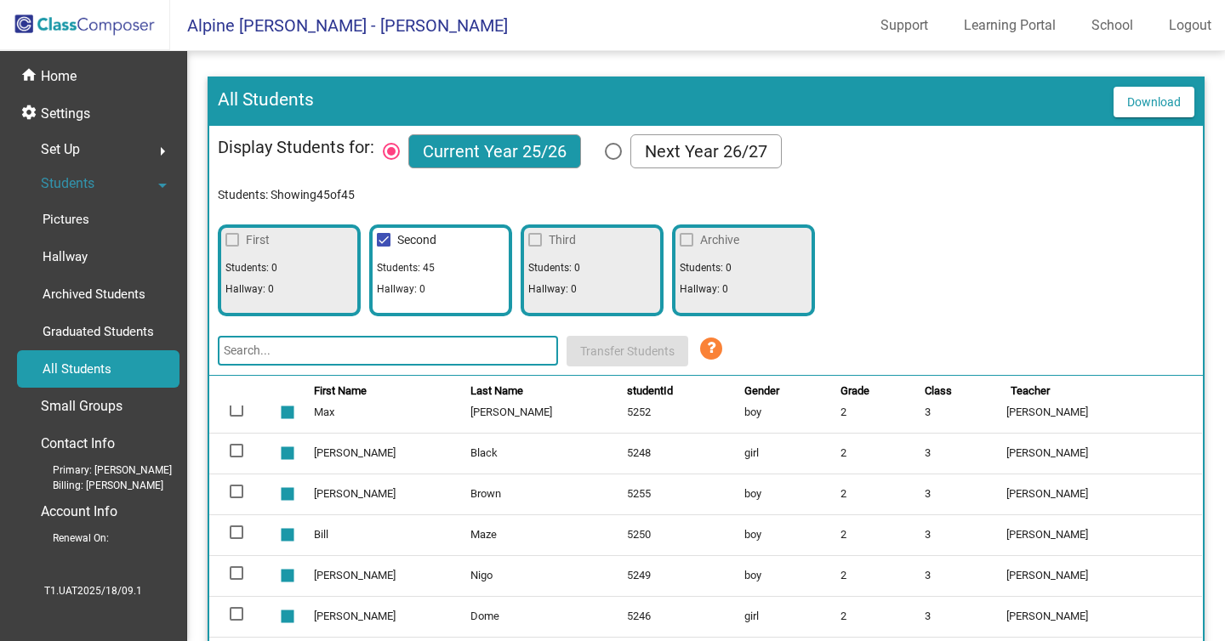
scroll to position [162, 0]
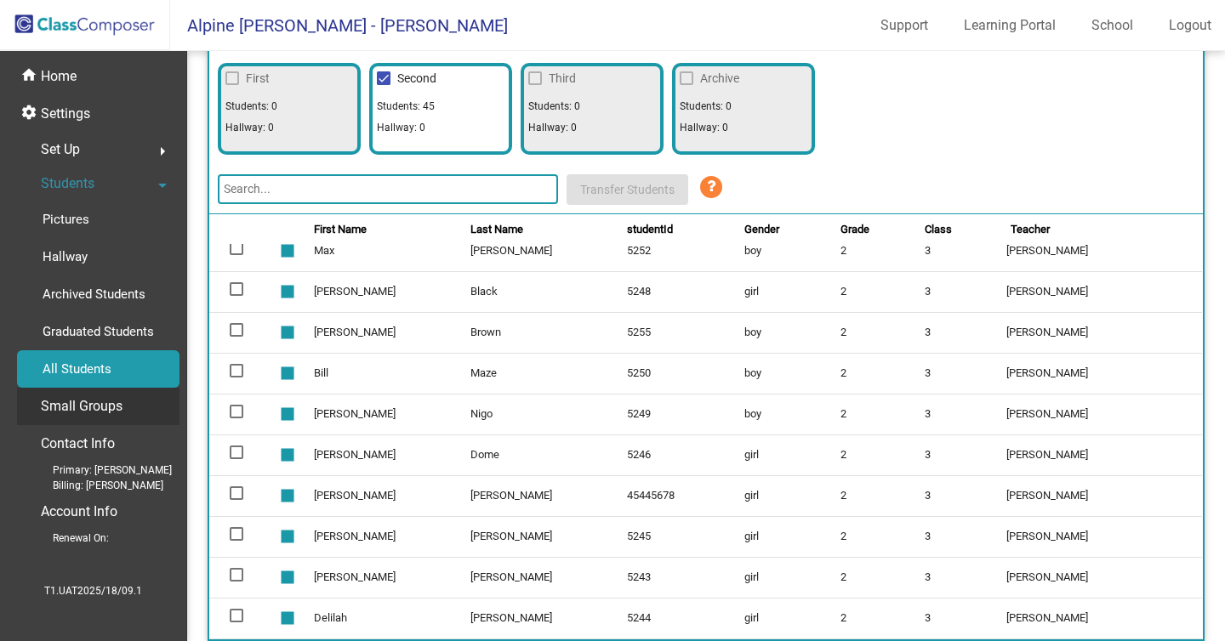
click at [85, 404] on p "Small Groups" at bounding box center [82, 407] width 82 height 24
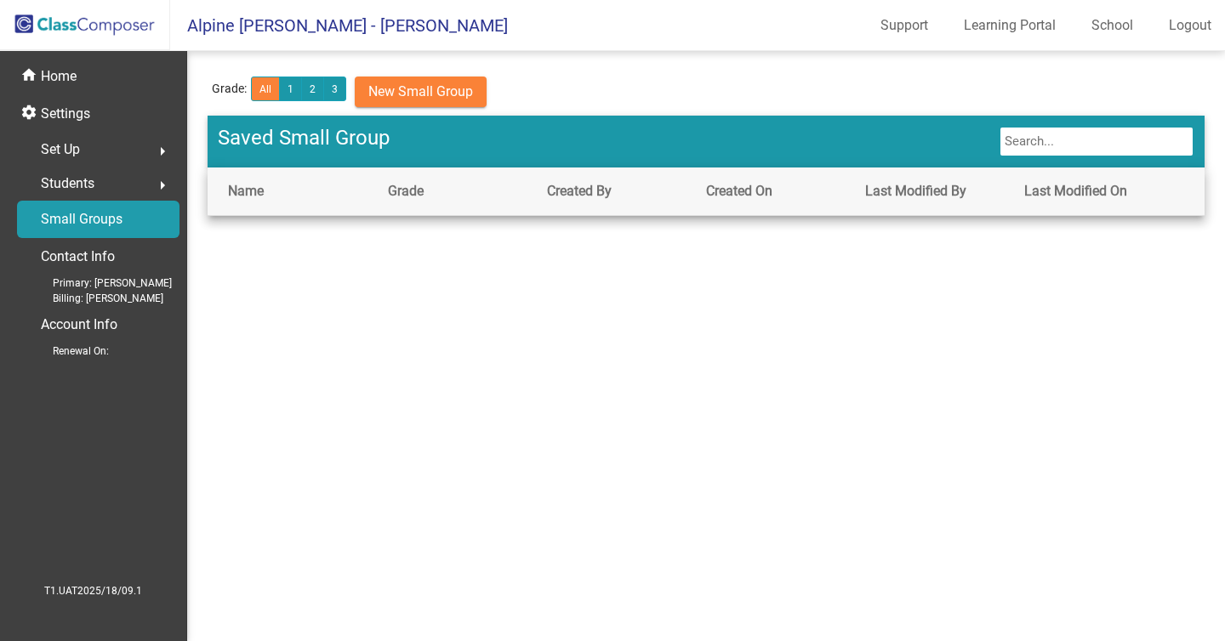
click at [97, 193] on div "Students arrow_right" at bounding box center [98, 184] width 162 height 34
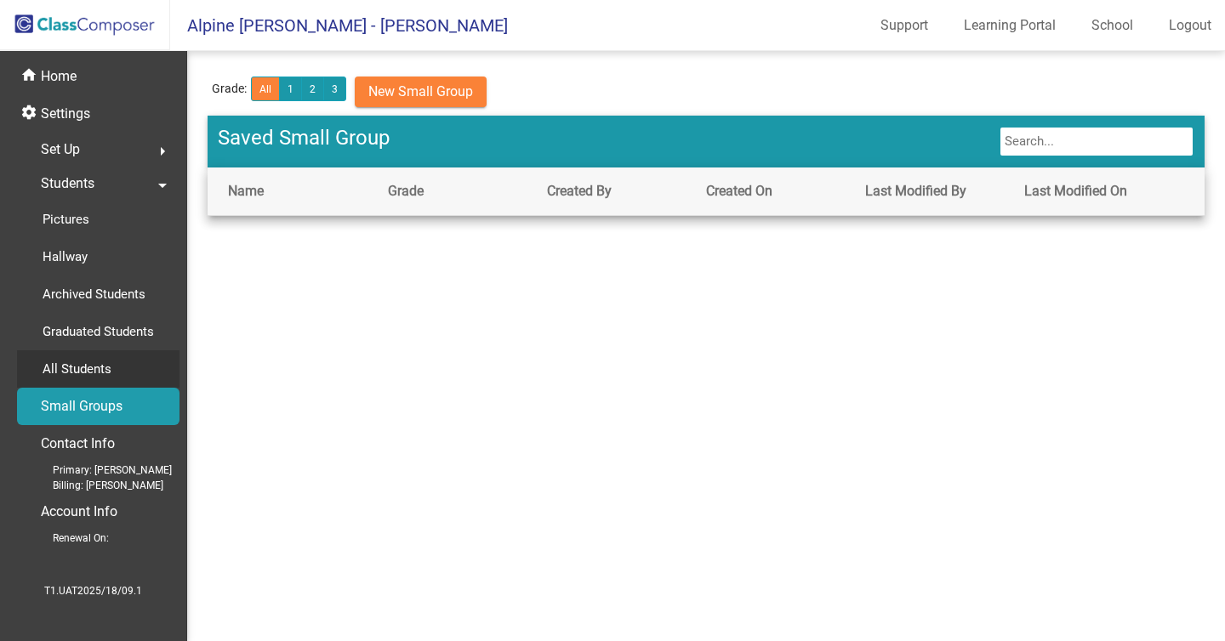
click at [81, 369] on p "All Students" at bounding box center [77, 369] width 69 height 20
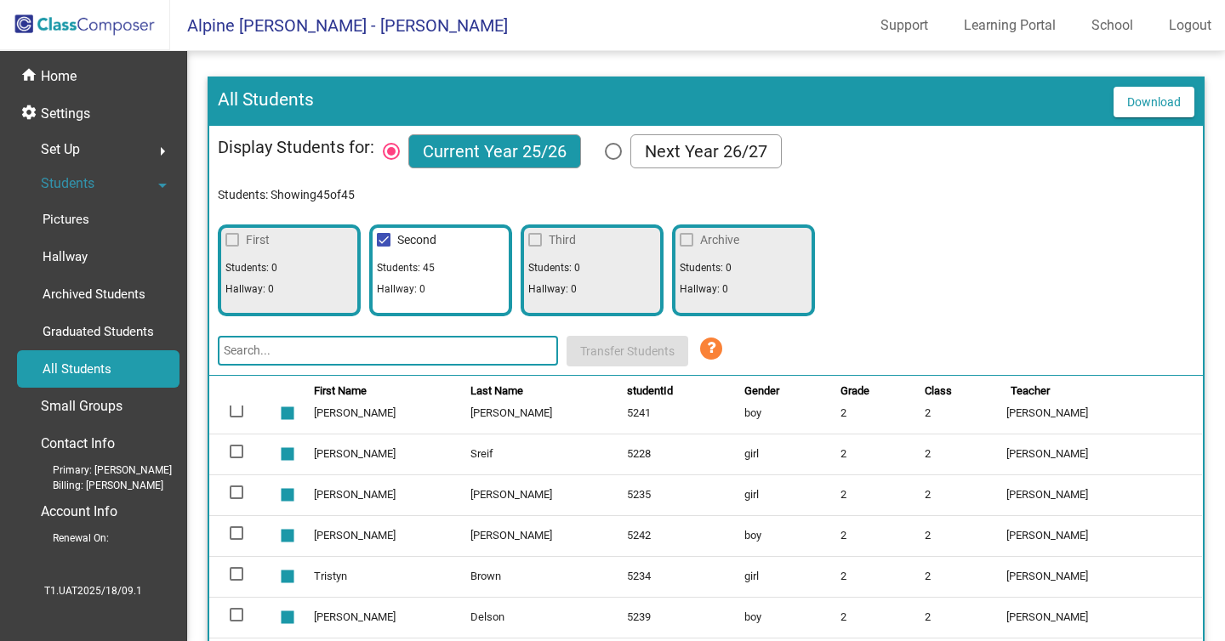
scroll to position [1443, 0]
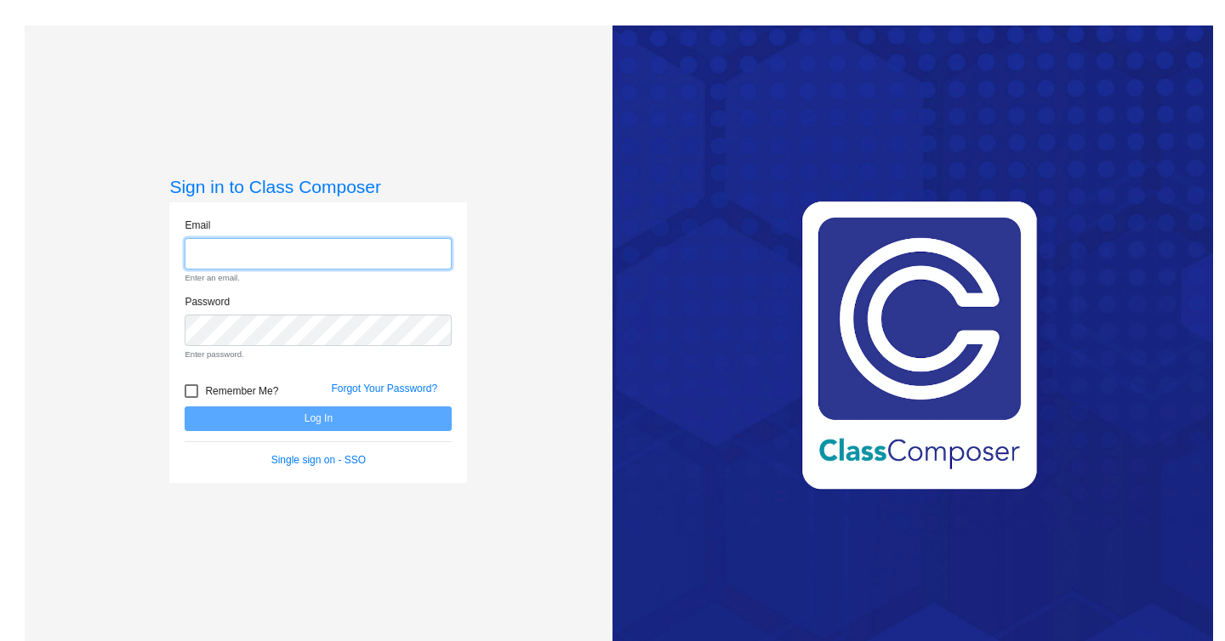
click at [335, 255] on input "email" at bounding box center [318, 253] width 267 height 31
paste input "[EMAIL_ADDRESS][DOMAIN_NAME]"
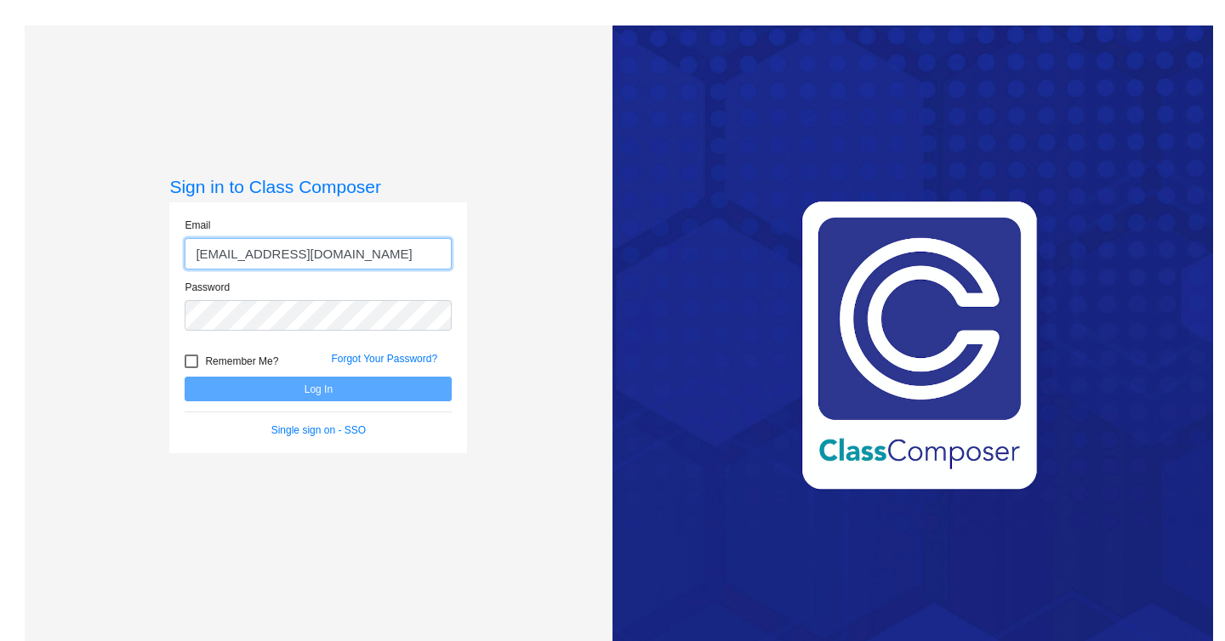
type input "[EMAIL_ADDRESS][DOMAIN_NAME]"
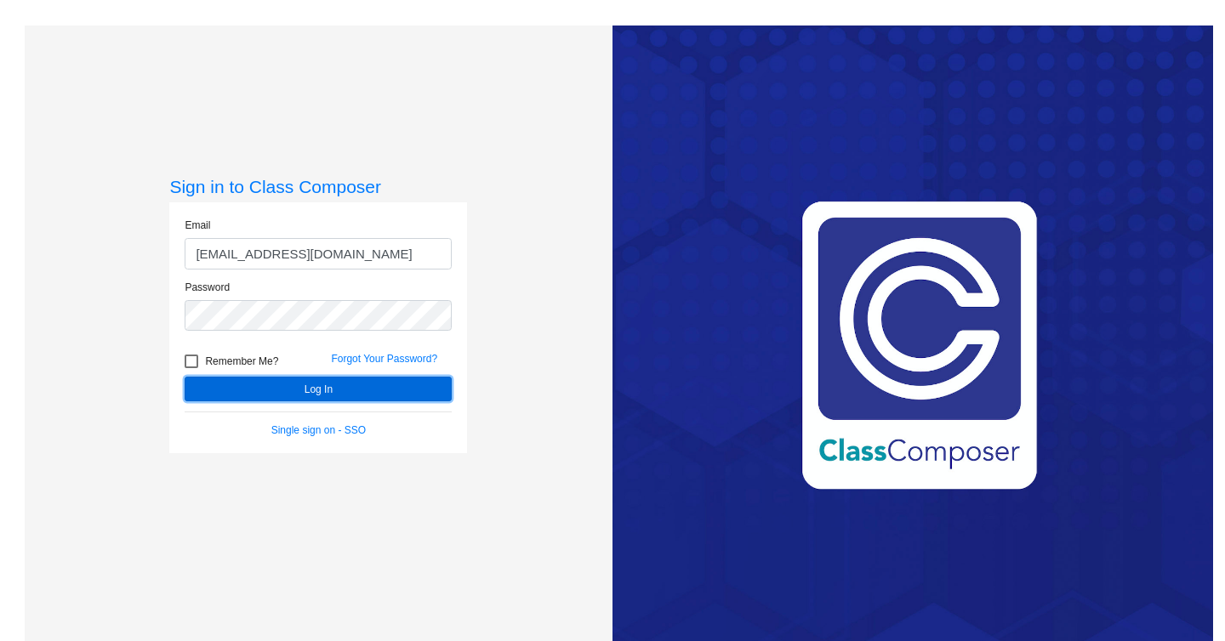
click at [348, 389] on button "Log In" at bounding box center [318, 389] width 267 height 25
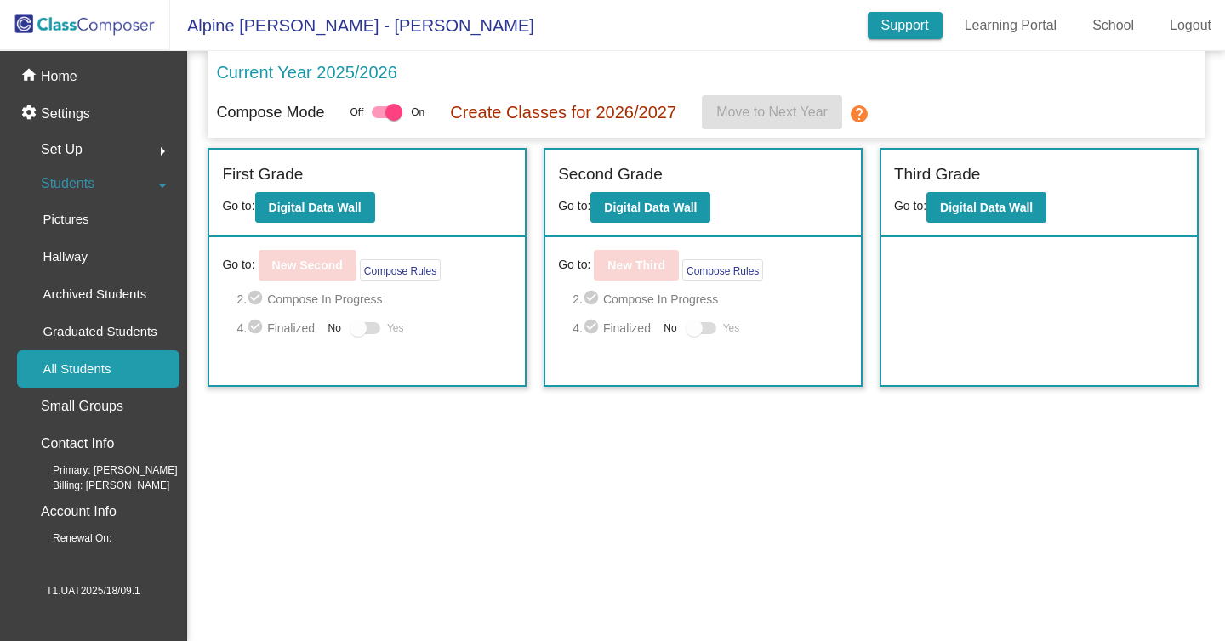
click at [884, 26] on link "Support" at bounding box center [905, 25] width 75 height 27
click at [390, 544] on mat-sidenav-content "Current Year 2025/2026 Compose Mode Off On Create Classes for 2026/2027 Move to…" at bounding box center [706, 346] width 1038 height 590
click at [146, 295] on p "Archived Students" at bounding box center [95, 294] width 104 height 20
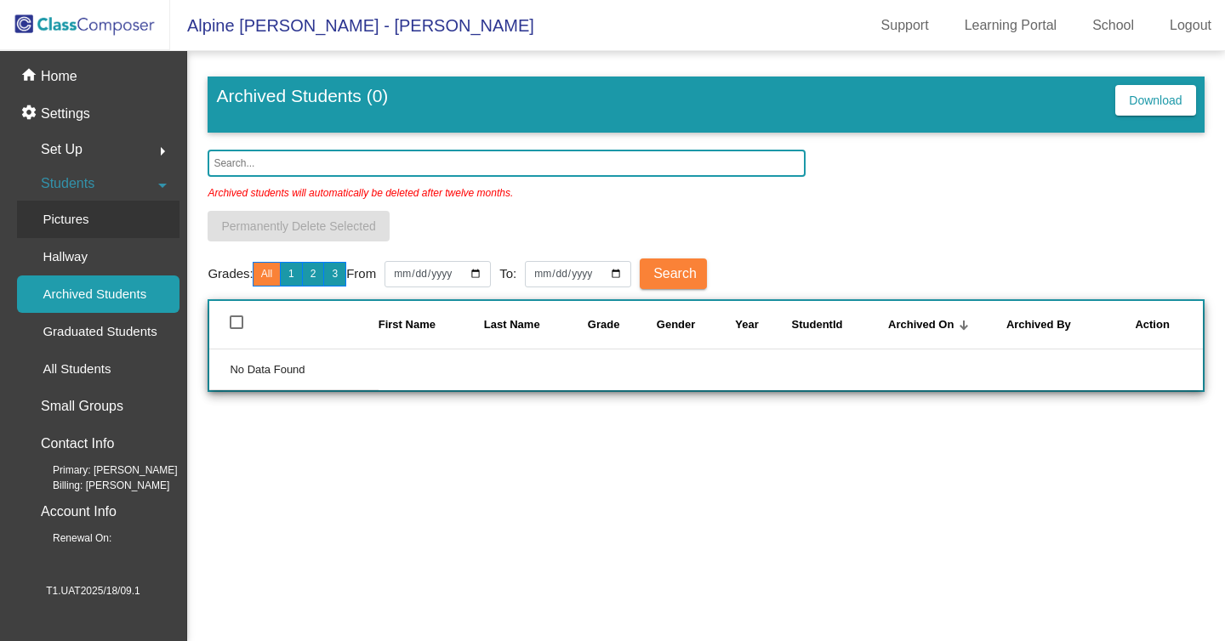
click at [83, 233] on div "Pictures" at bounding box center [60, 219] width 86 height 37
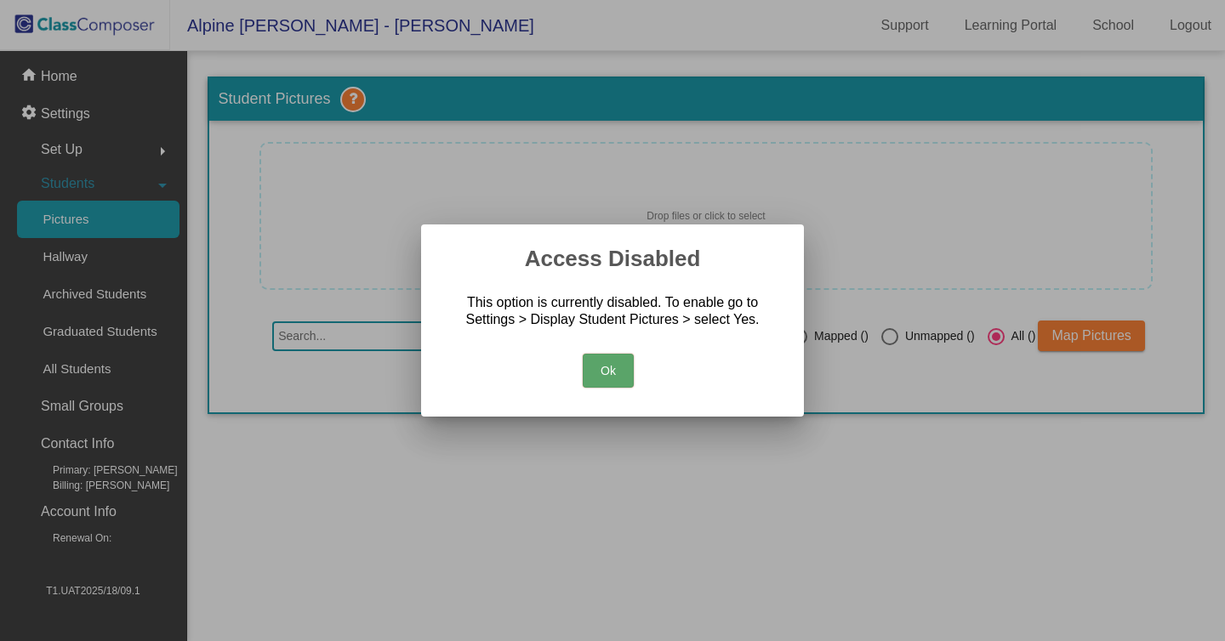
click at [619, 388] on button "Ok" at bounding box center [608, 371] width 51 height 34
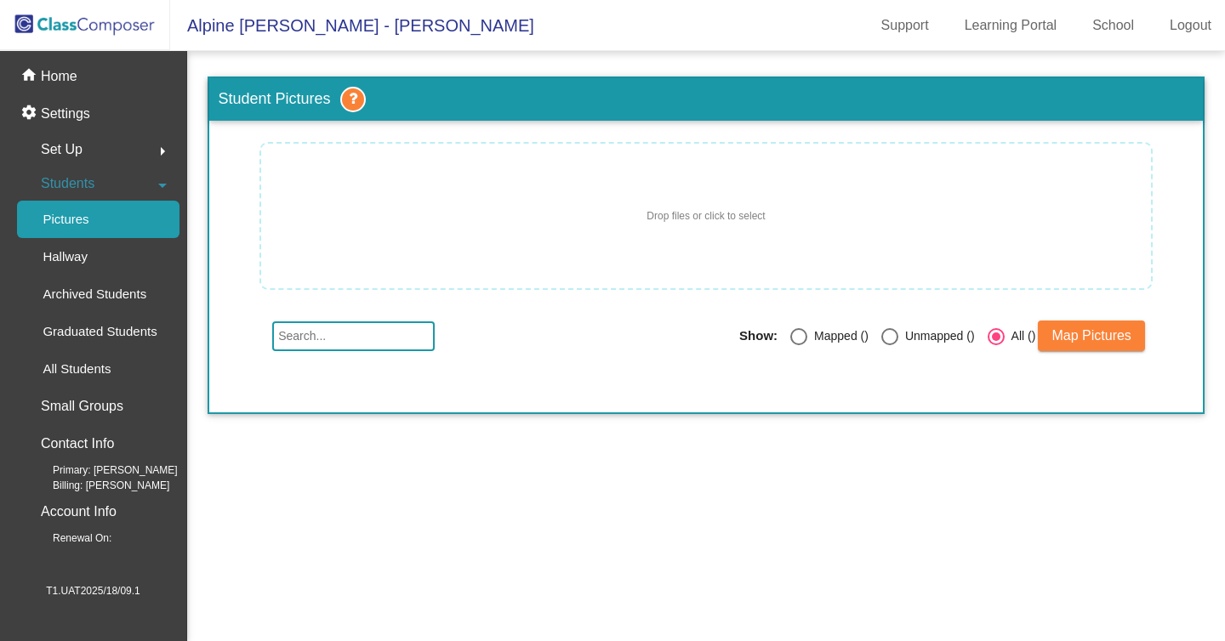
click at [402, 257] on ngx-file-drag-drop "Drop files or click to select" at bounding box center [706, 216] width 890 height 128
click at [909, 205] on ngx-file-drag-drop "Drop files or click to select" at bounding box center [706, 216] width 890 height 128
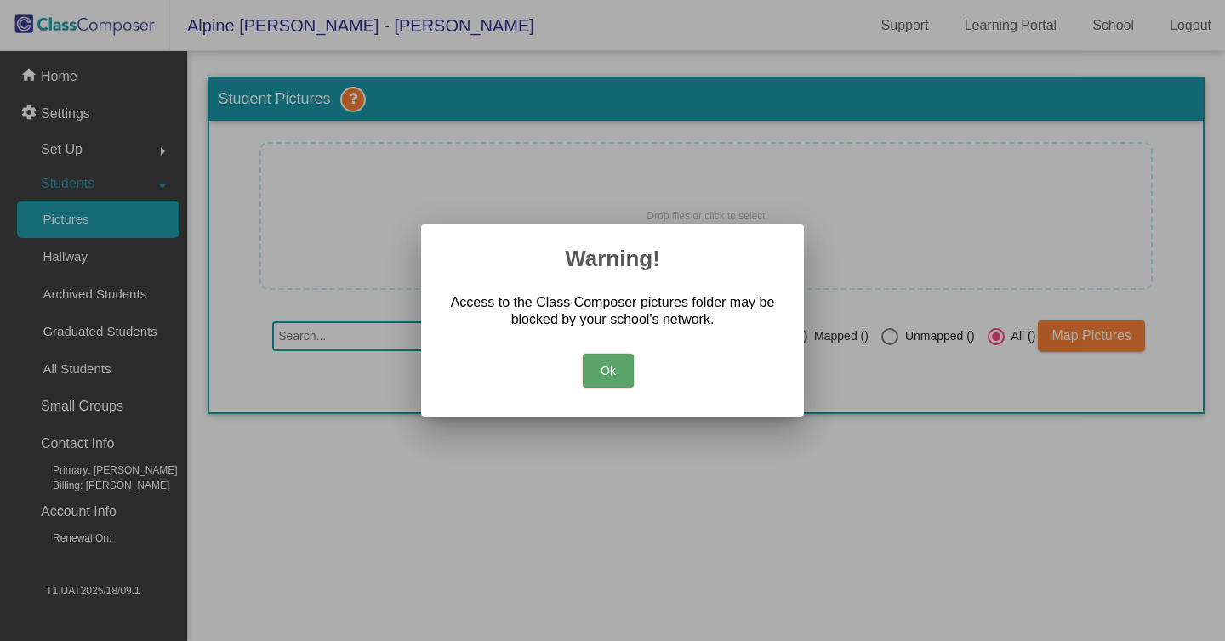
click at [618, 365] on button "Ok" at bounding box center [608, 371] width 51 height 34
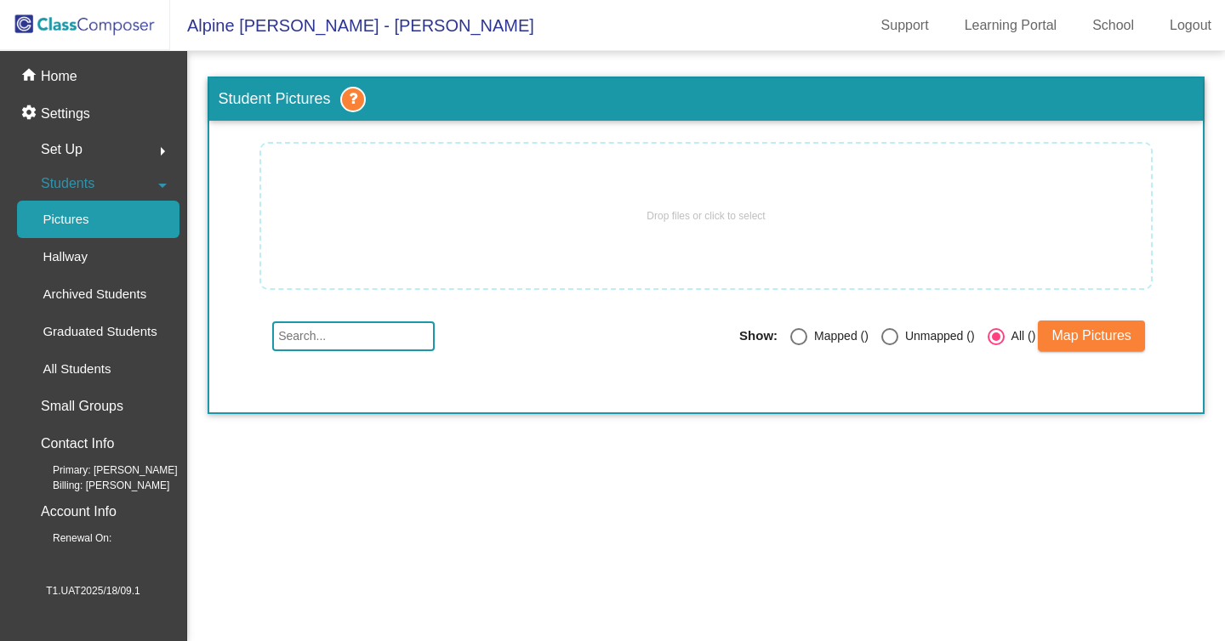
click at [625, 212] on ngx-file-drag-drop "Drop files or click to select" at bounding box center [706, 216] width 890 height 128
click at [646, 212] on span "Drop files or click to select" at bounding box center [705, 215] width 118 height 15
click at [716, 208] on ngx-file-drag-drop "Drop files or click to select" at bounding box center [706, 216] width 890 height 128
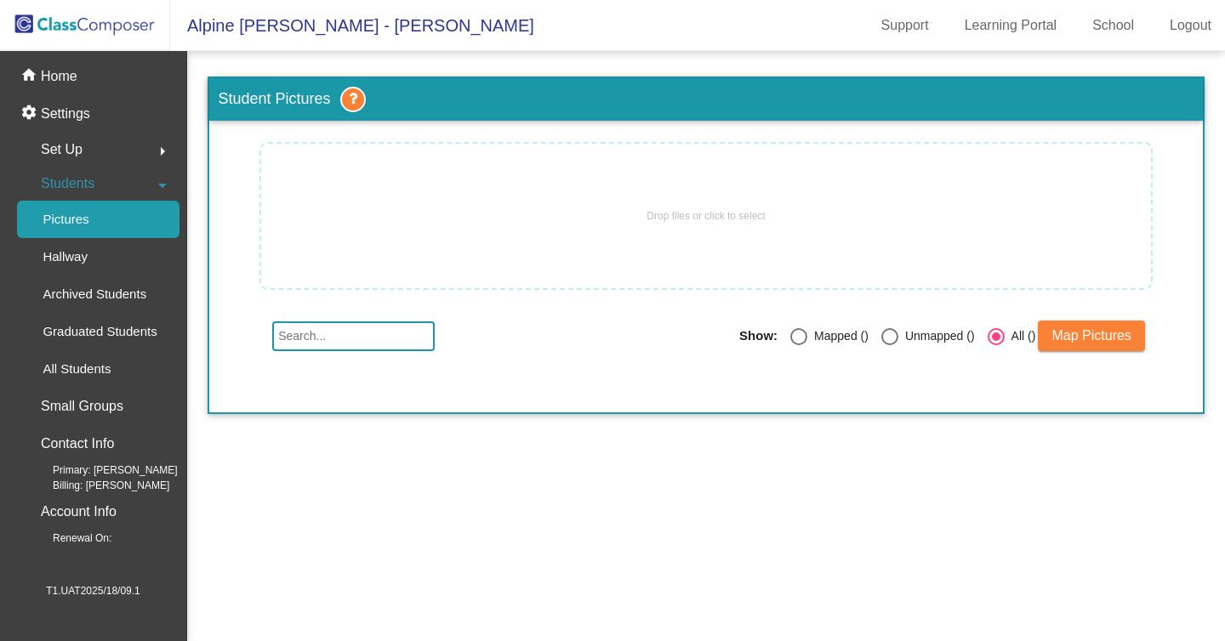
click at [457, 284] on div "Drop files or click to select" at bounding box center [705, 216] width 893 height 148
click at [506, 373] on div "Show: Mapped () Unmapped () All () Map Pictures" at bounding box center [705, 367] width 993 height 92
click at [402, 163] on ngx-file-drag-drop "Drop files or click to select" at bounding box center [706, 216] width 890 height 128
click at [484, 222] on ngx-file-drag-drop "Drop files or click to select" at bounding box center [706, 216] width 890 height 128
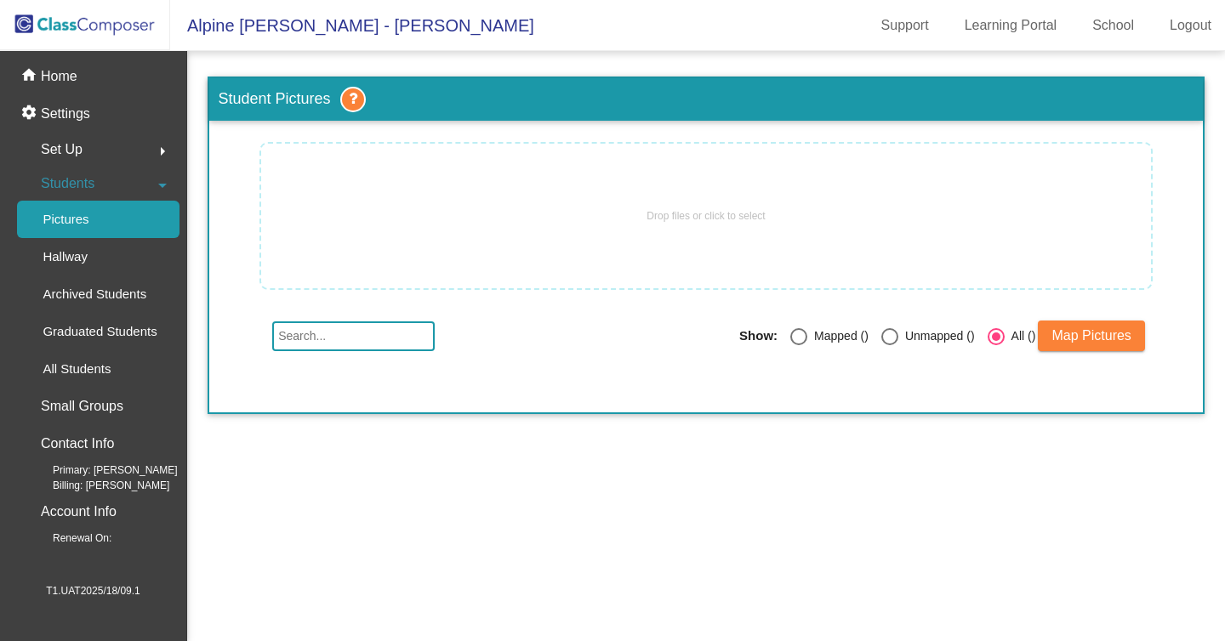
click at [484, 222] on ngx-file-drag-drop "Drop files or click to select" at bounding box center [706, 216] width 890 height 128
click at [544, 428] on mat-sidenav-content "Student Pictures Drop files or click to select Show: Mapped () Unmapped () All …" at bounding box center [706, 346] width 1038 height 590
click at [368, 236] on ngx-file-drag-drop "Drop files or click to select" at bounding box center [706, 216] width 890 height 128
click at [726, 217] on span "Drop files or click to select" at bounding box center [705, 215] width 118 height 15
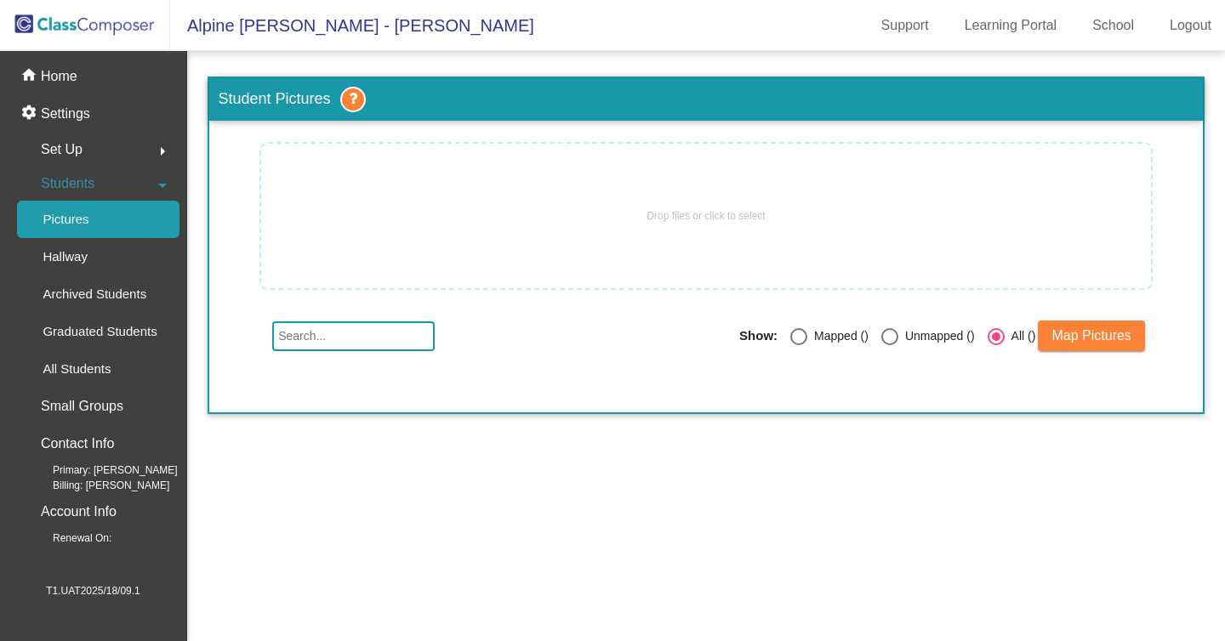
click at [726, 217] on span "Drop files or click to select" at bounding box center [705, 215] width 118 height 15
click at [786, 217] on ngx-file-drag-drop "Drop files or click to select" at bounding box center [706, 216] width 890 height 128
click at [547, 194] on ngx-file-drag-drop "Drop files or click to select" at bounding box center [706, 216] width 890 height 128
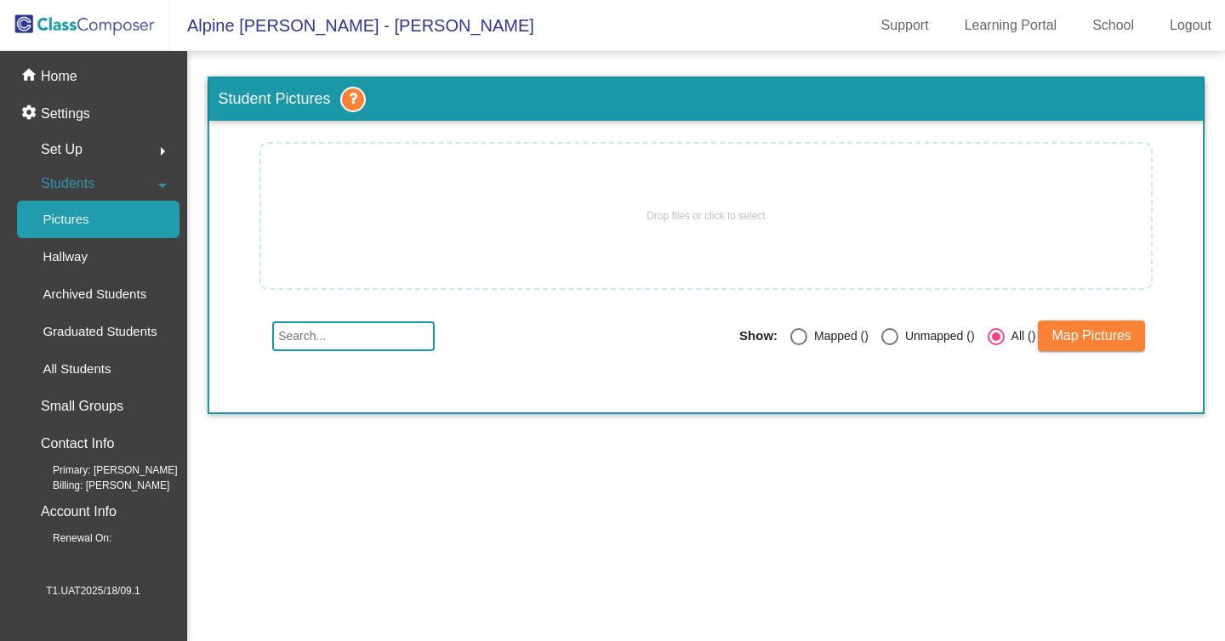
click at [547, 194] on ngx-file-drag-drop "Drop files or click to select" at bounding box center [706, 216] width 890 height 128
click at [665, 255] on ngx-file-drag-drop "Drop files or click to select" at bounding box center [706, 216] width 890 height 128
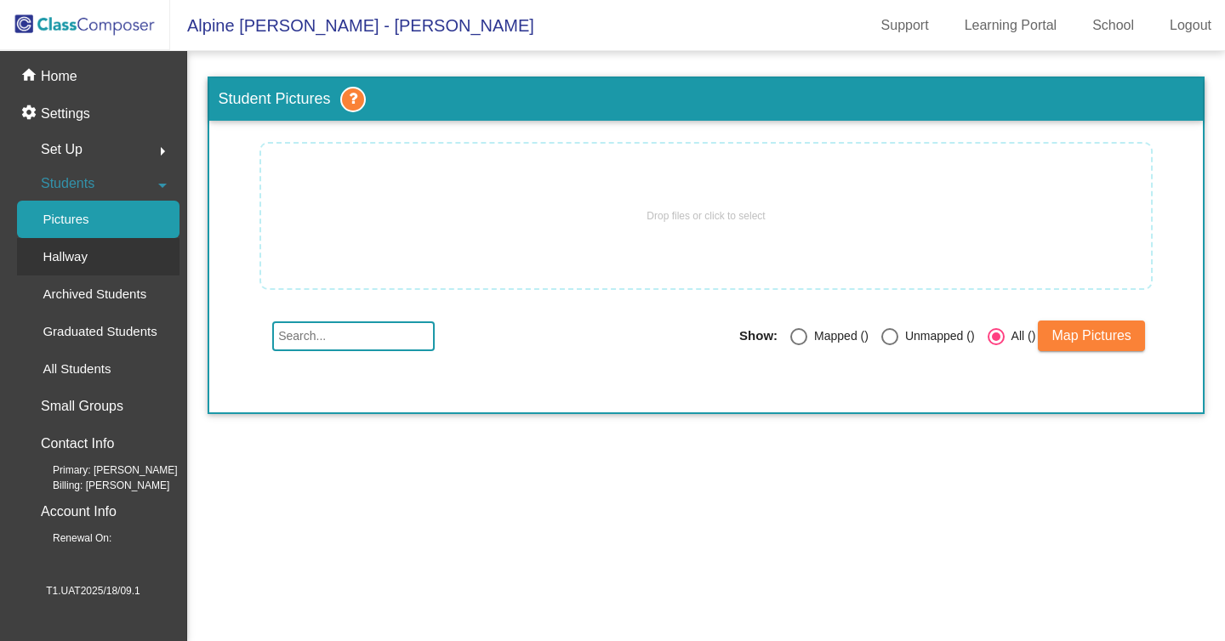
click at [86, 272] on div "Hallway" at bounding box center [59, 256] width 84 height 37
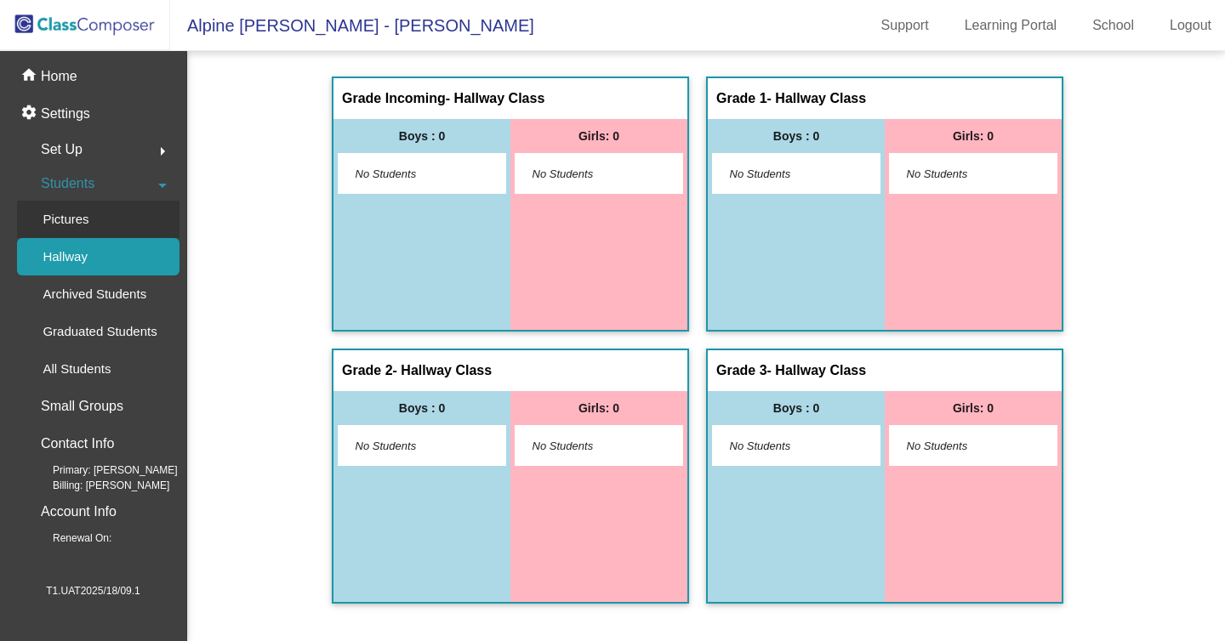
click at [71, 207] on div "Pictures" at bounding box center [60, 219] width 86 height 37
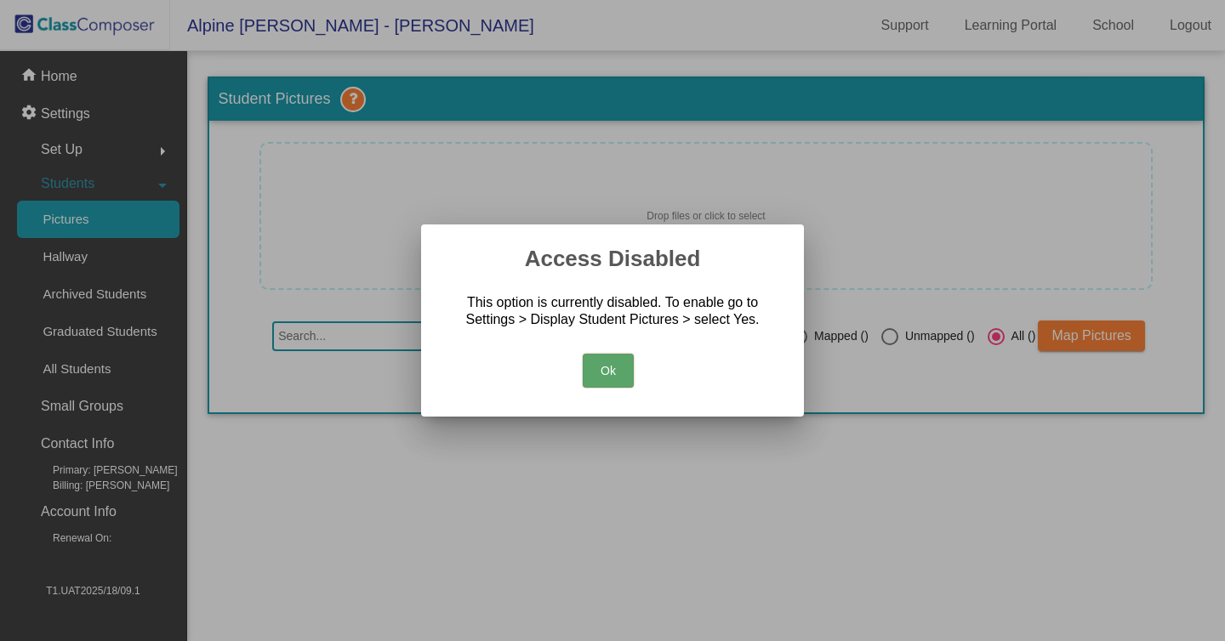
click at [628, 382] on button "Ok" at bounding box center [608, 371] width 51 height 34
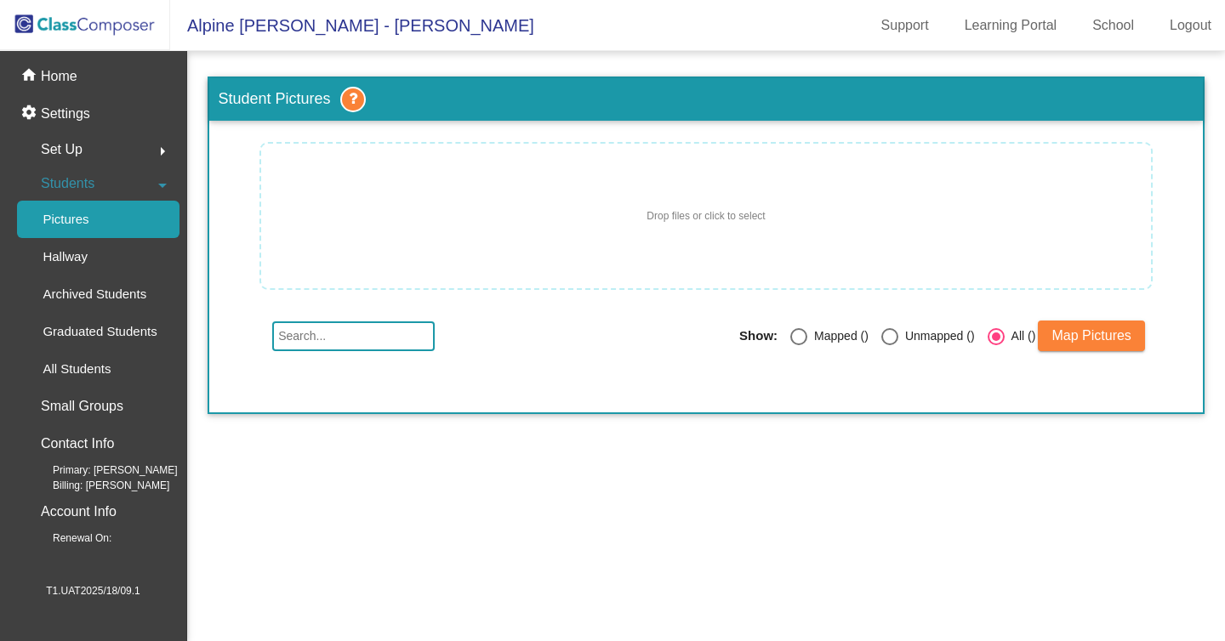
click at [657, 235] on ngx-file-drag-drop "Drop files or click to select" at bounding box center [706, 216] width 890 height 128
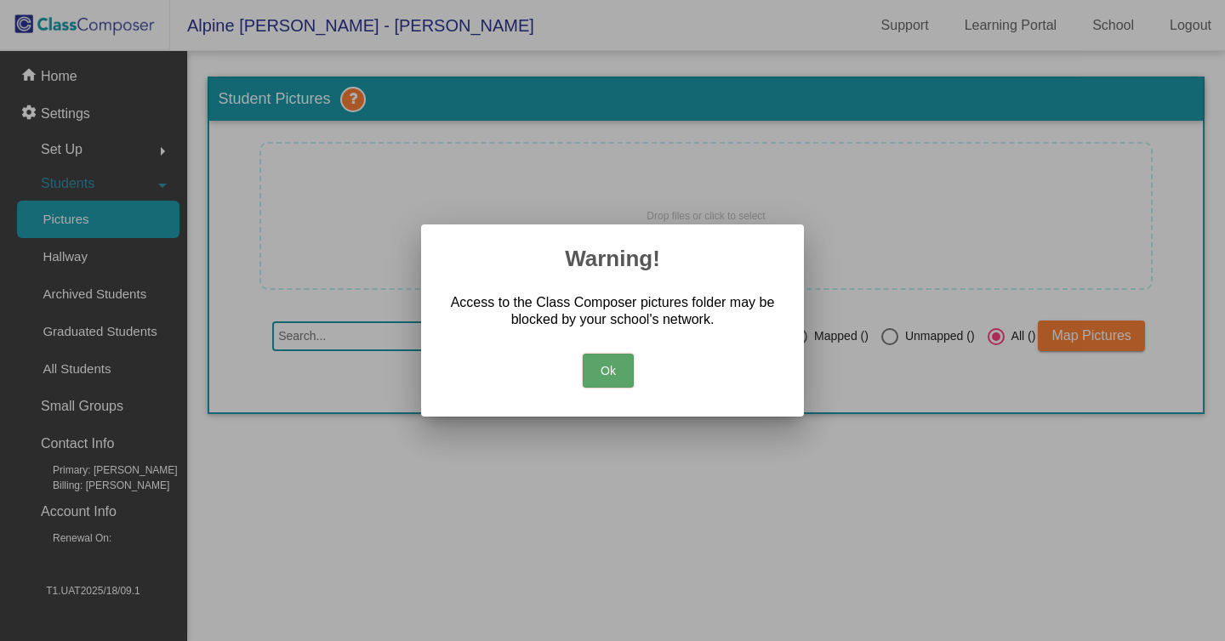
click at [613, 371] on button "Ok" at bounding box center [608, 371] width 51 height 34
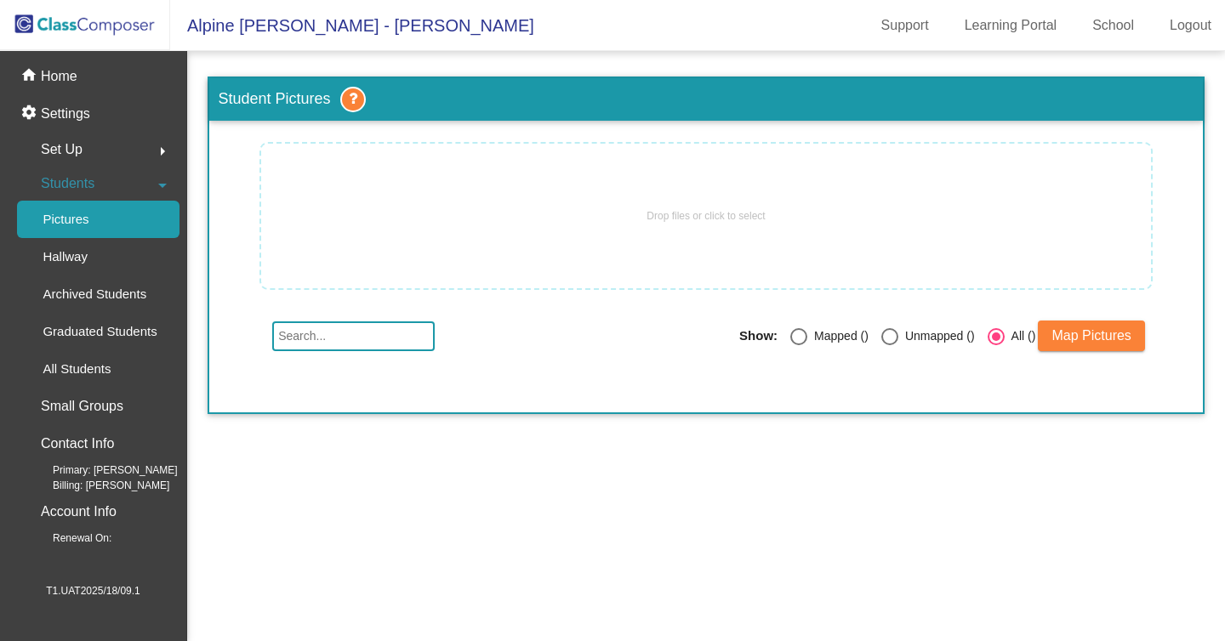
click at [400, 253] on ngx-file-drag-drop "Drop files or click to select" at bounding box center [706, 216] width 890 height 128
click at [717, 212] on span "Drop files or click to select" at bounding box center [705, 215] width 118 height 15
click at [101, 271] on div "Hallway" at bounding box center [59, 256] width 84 height 37
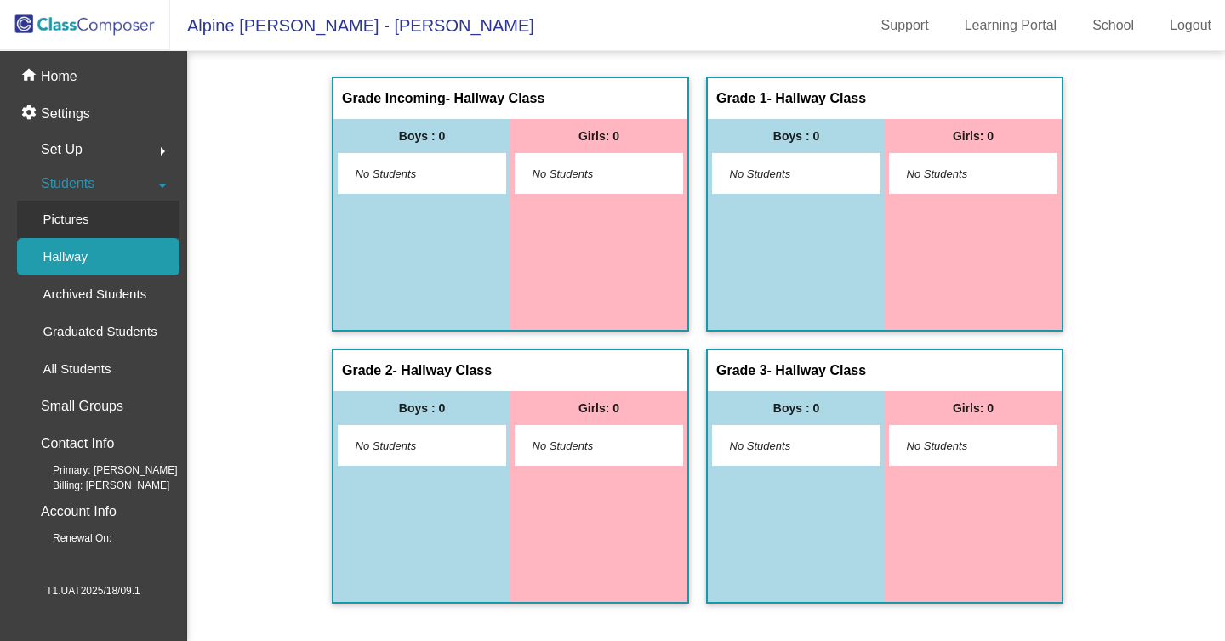
click at [94, 208] on div "Pictures" at bounding box center [60, 219] width 86 height 37
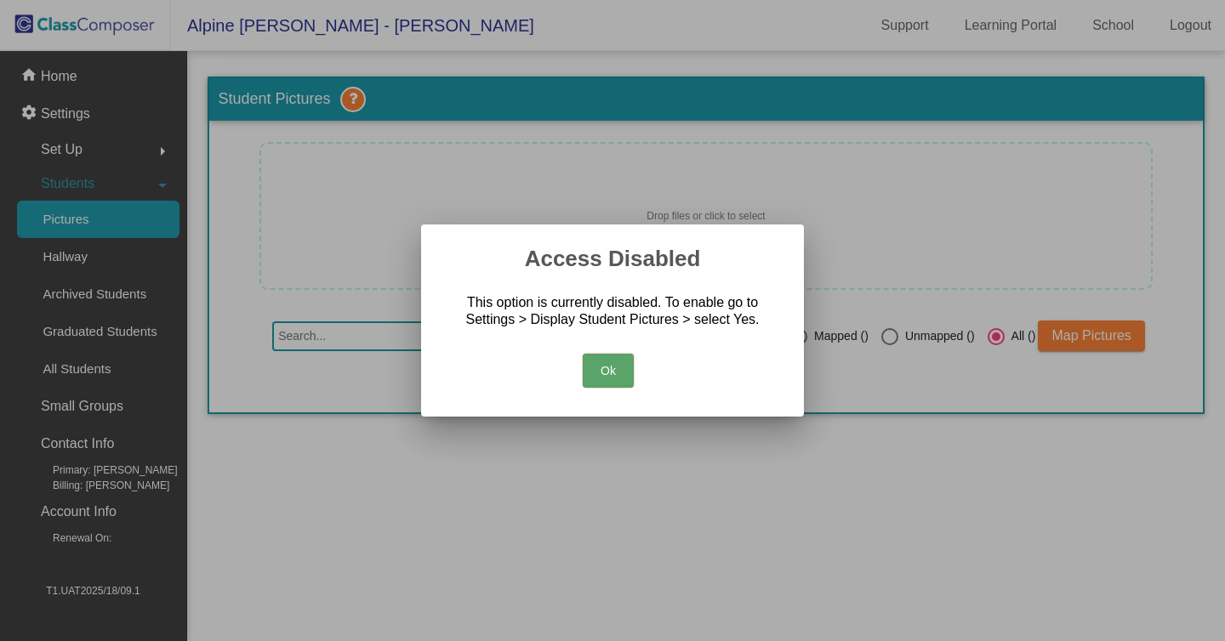
click at [600, 388] on button "Ok" at bounding box center [608, 371] width 51 height 34
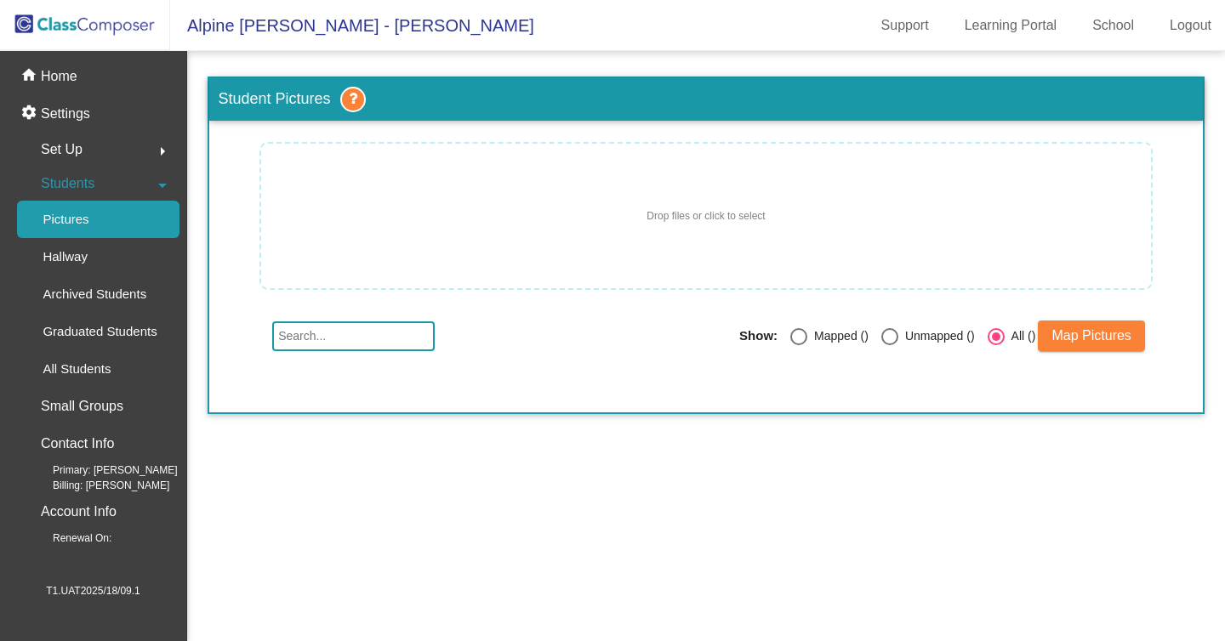
click at [653, 224] on span "Drop files or click to select" at bounding box center [705, 215] width 118 height 15
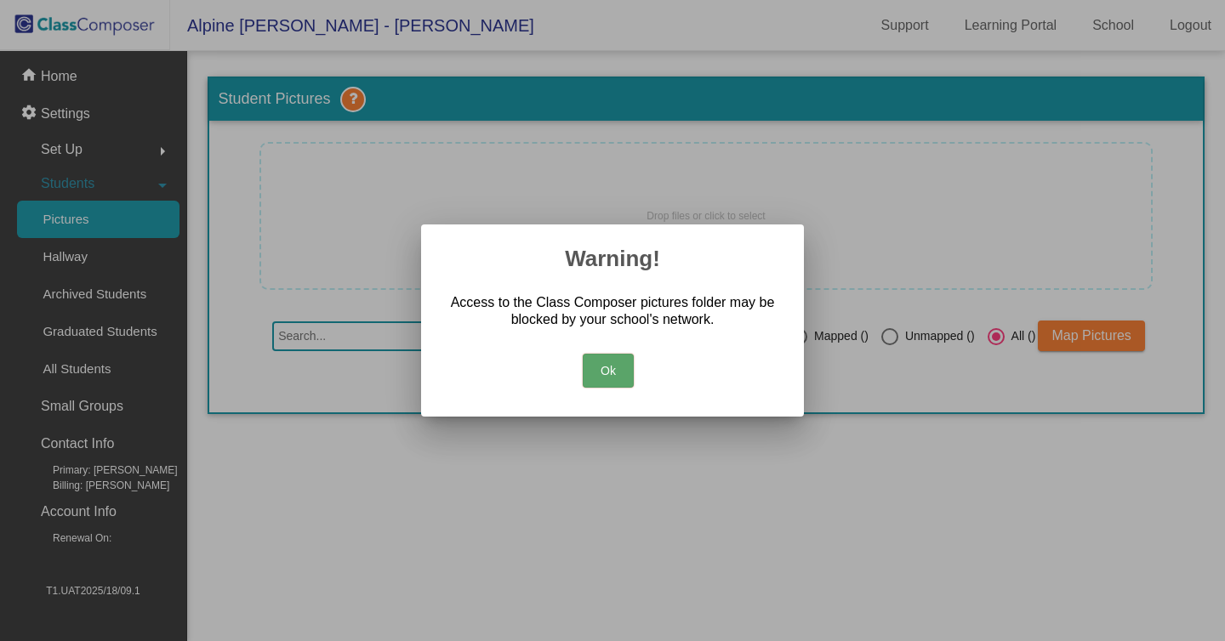
click at [609, 369] on button "Ok" at bounding box center [608, 371] width 51 height 34
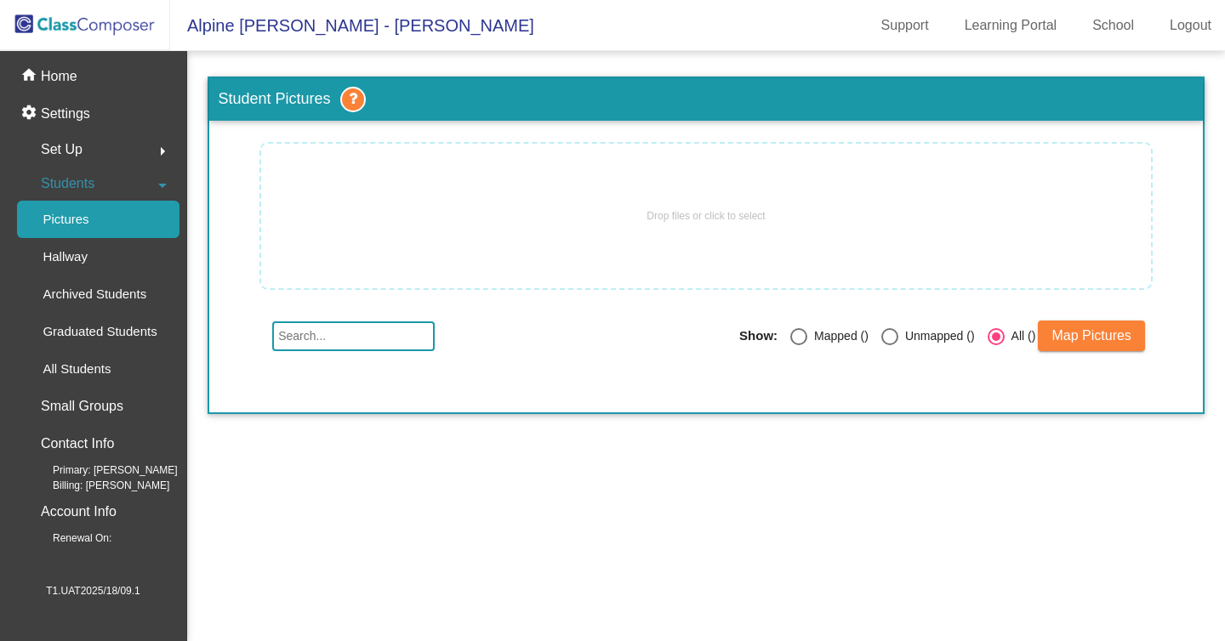
click at [529, 138] on div "Student Pictures Drop files or click to select Show: Mapped () Unmapped () All …" at bounding box center [706, 246] width 996 height 338
click at [524, 216] on ngx-file-drag-drop "Drop files or click to select" at bounding box center [706, 216] width 890 height 128
click at [125, 322] on p "Graduated Students" at bounding box center [100, 332] width 114 height 20
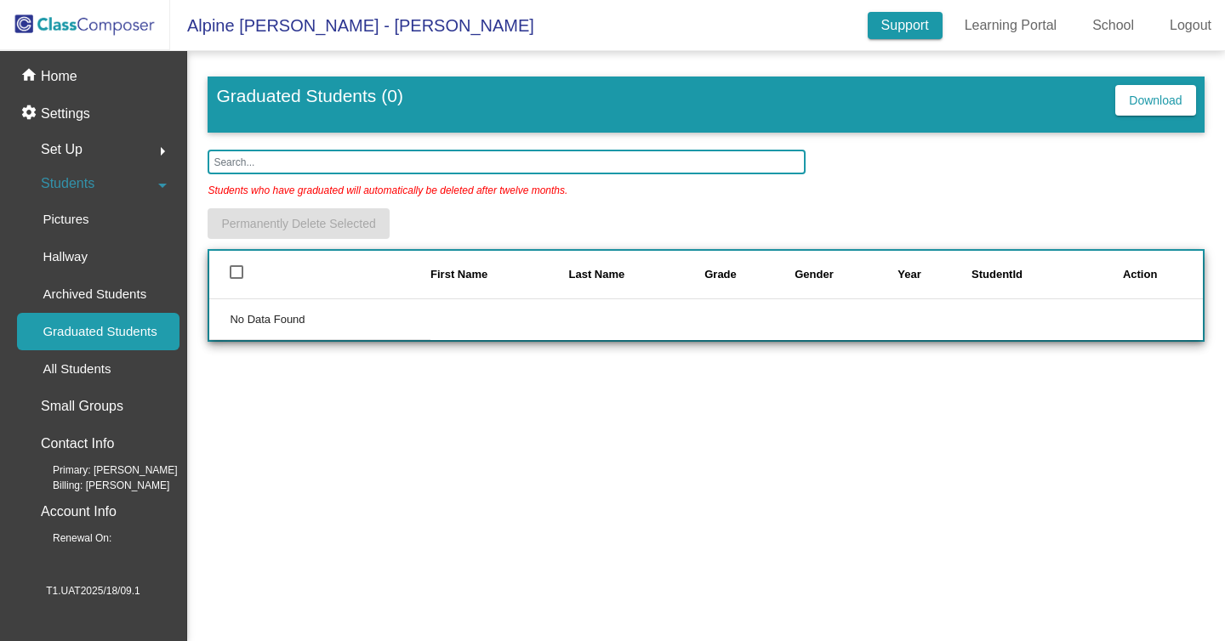
click at [894, 25] on link "Support" at bounding box center [905, 25] width 75 height 27
drag, startPoint x: 504, startPoint y: 378, endPoint x: 222, endPoint y: 9, distance: 464.3
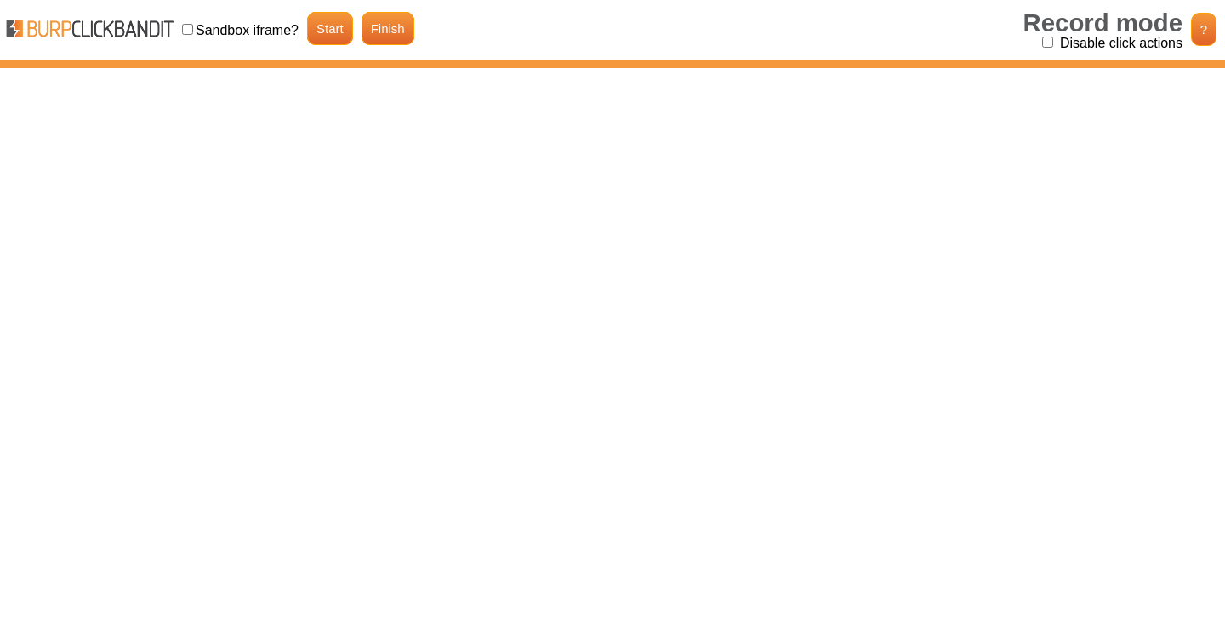
click at [338, 48] on div at bounding box center [612, 30] width 1225 height 60
click at [331, 26] on link "Start" at bounding box center [330, 28] width 46 height 33
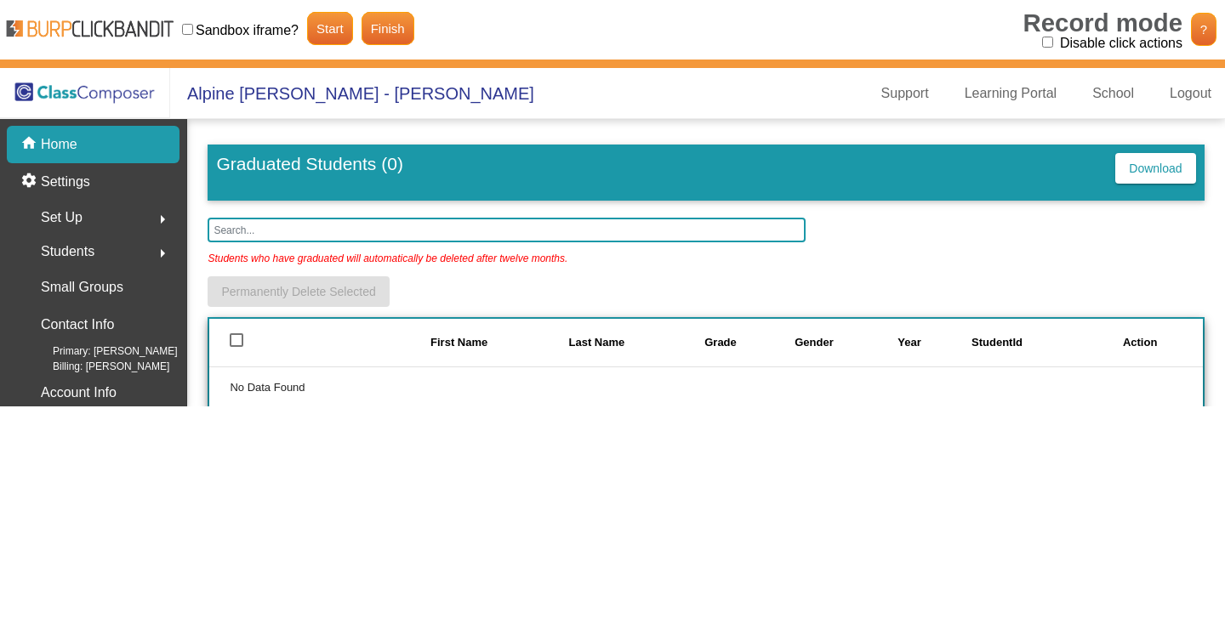
click at [1052, 45] on input "Disable click actions" at bounding box center [1047, 42] width 11 height 11
checkbox input "true"
click at [72, 194] on div "settings Settings" at bounding box center [93, 181] width 173 height 37
click at [83, 224] on span "Set Up" at bounding box center [62, 218] width 42 height 24
click at [60, 217] on span "Set Up" at bounding box center [62, 218] width 42 height 24
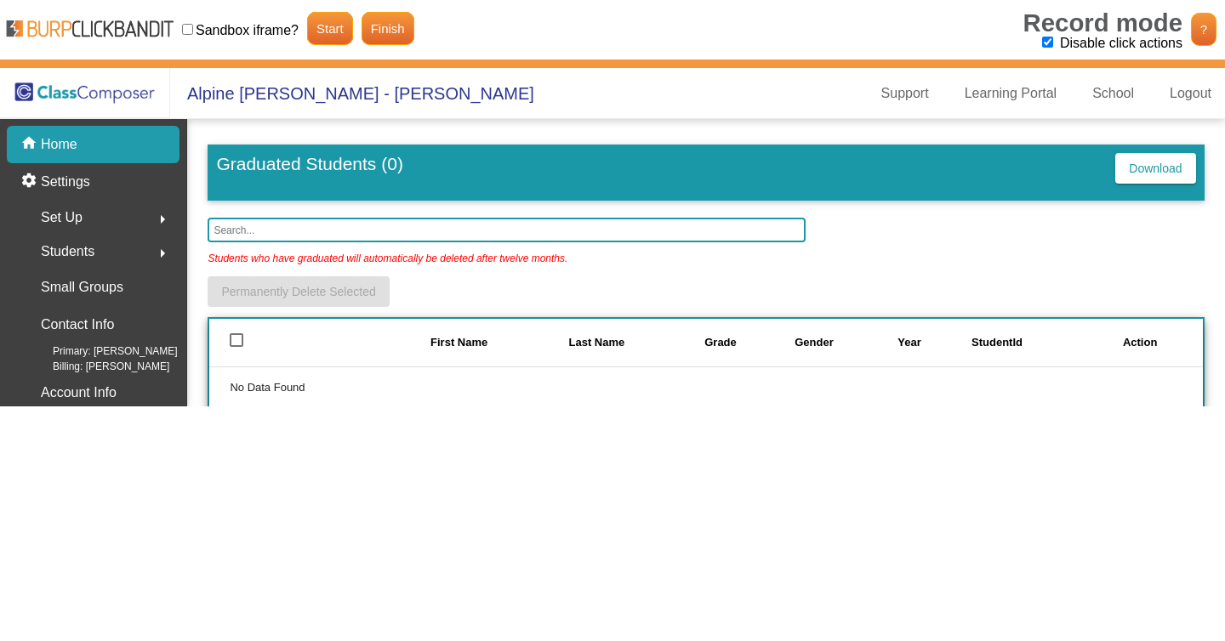
click at [164, 222] on mat-icon "arrow_right" at bounding box center [162, 219] width 20 height 20
click at [1010, 96] on link "Learning Portal" at bounding box center [1011, 93] width 120 height 27
click at [404, 36] on link "Finish" at bounding box center [388, 28] width 53 height 33
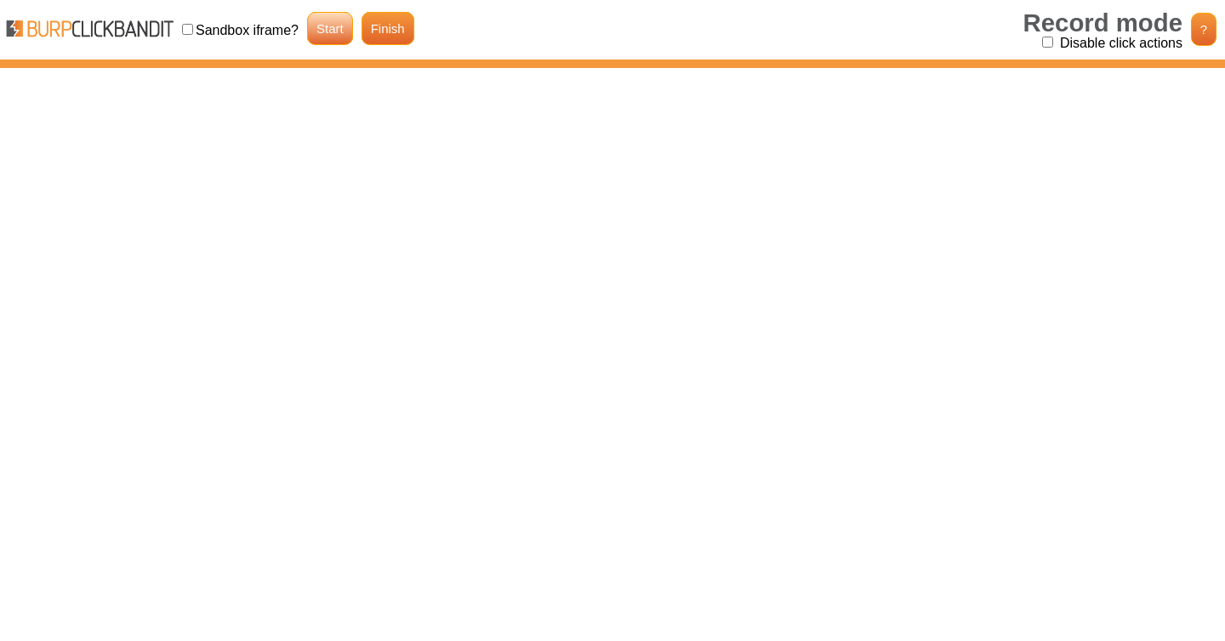
click at [334, 26] on link "Start" at bounding box center [330, 28] width 46 height 33
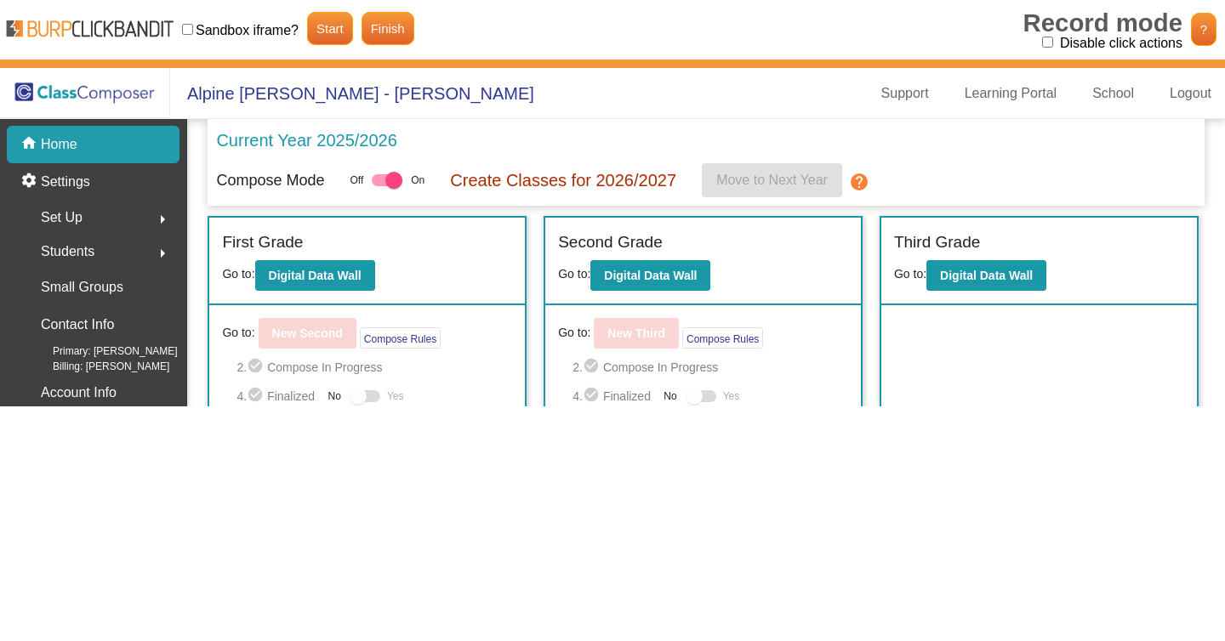
click at [1045, 44] on input "Disable click actions" at bounding box center [1047, 42] width 11 height 11
checkbox input "true"
click at [362, 280] on b "Digital Data Wall" at bounding box center [315, 276] width 93 height 14
click at [393, 35] on link "Finish" at bounding box center [388, 28] width 53 height 33
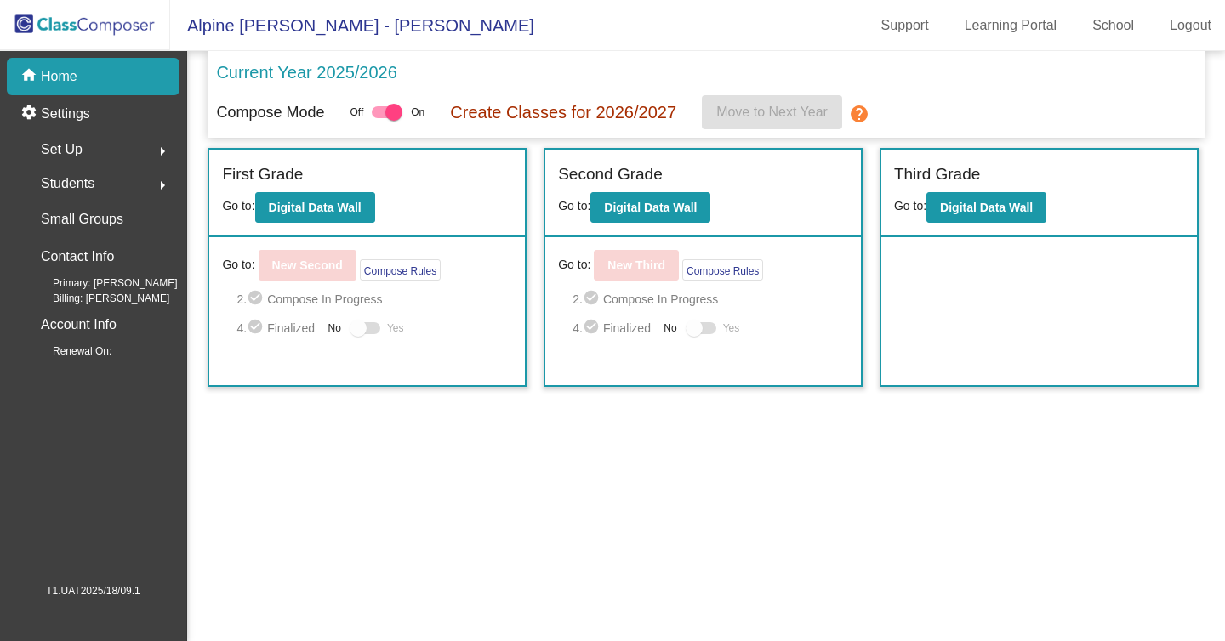
click at [54, 150] on span "Set Up" at bounding box center [62, 150] width 42 height 24
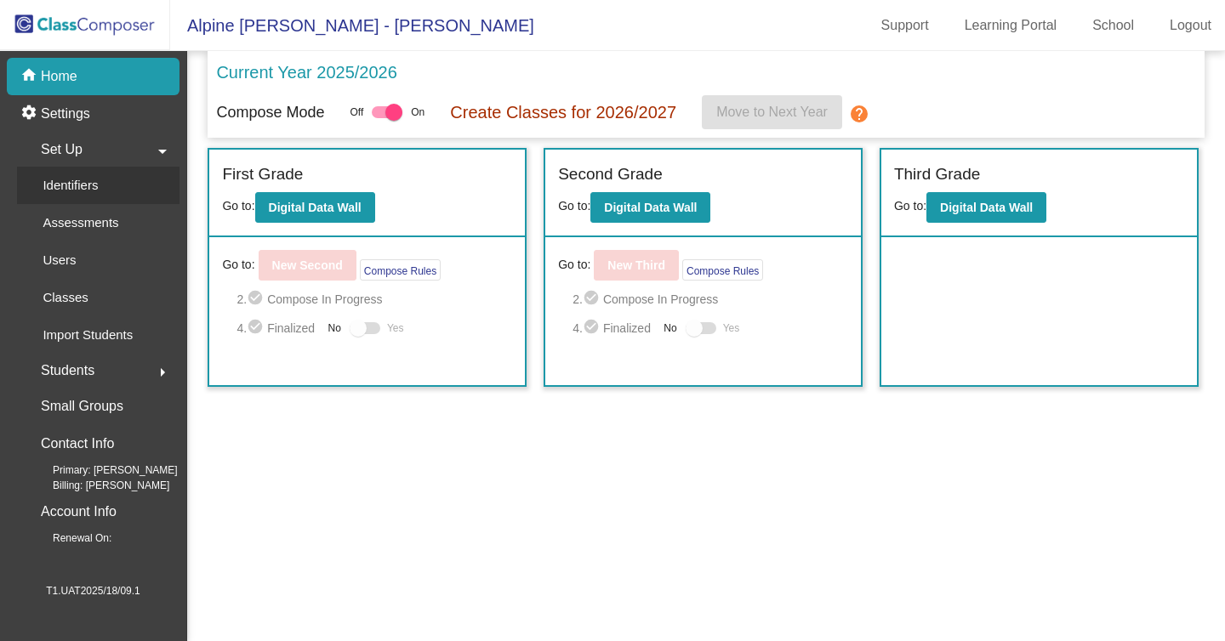
click at [56, 188] on p "Identifiers" at bounding box center [70, 185] width 55 height 20
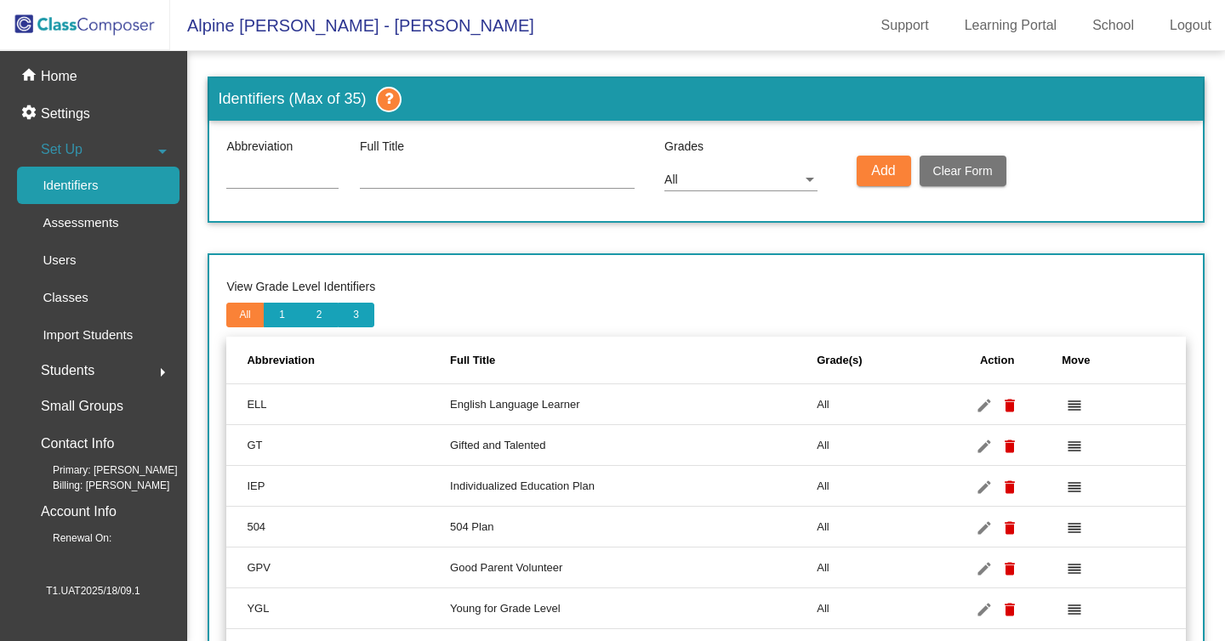
click at [270, 179] on input at bounding box center [282, 177] width 112 height 14
click at [77, 223] on p "Assessments" at bounding box center [81, 223] width 76 height 20
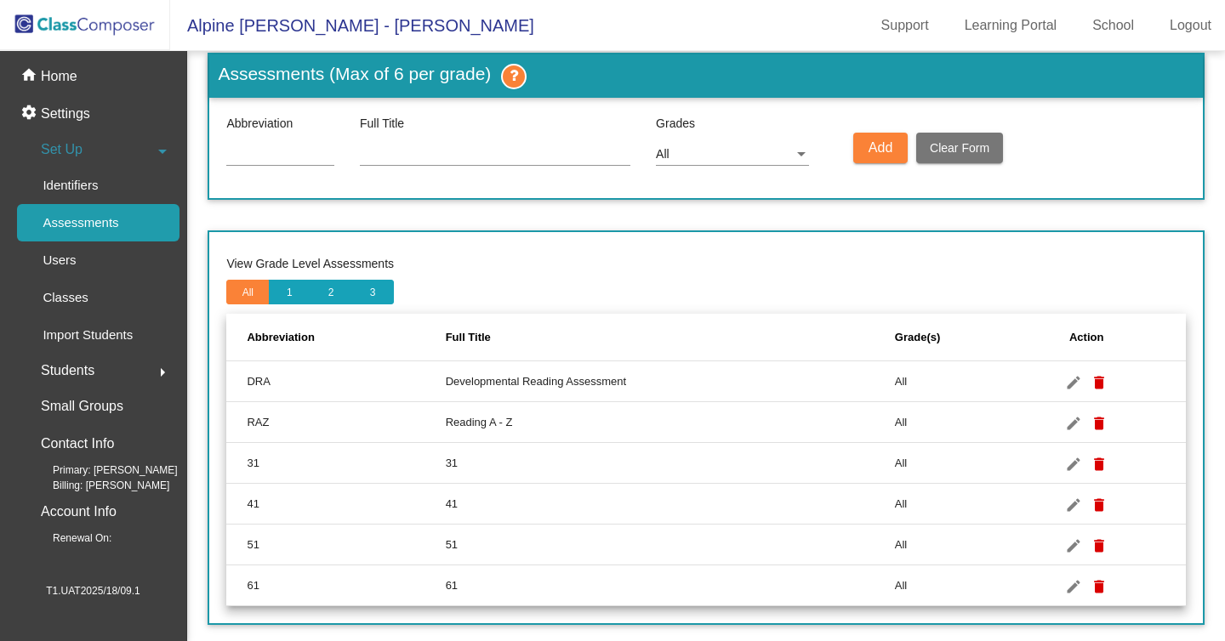
scroll to position [39, 0]
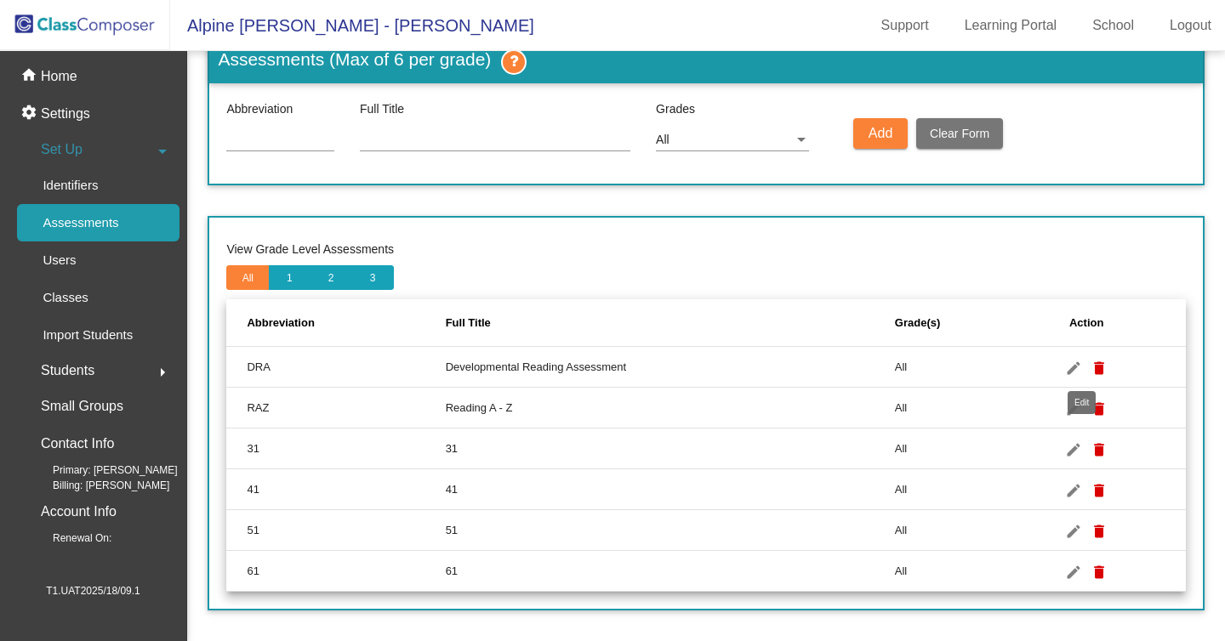
click at [1081, 364] on mat-icon "edit" at bounding box center [1073, 368] width 20 height 20
type input "DRA"
type input "Developmental Reading Assessment"
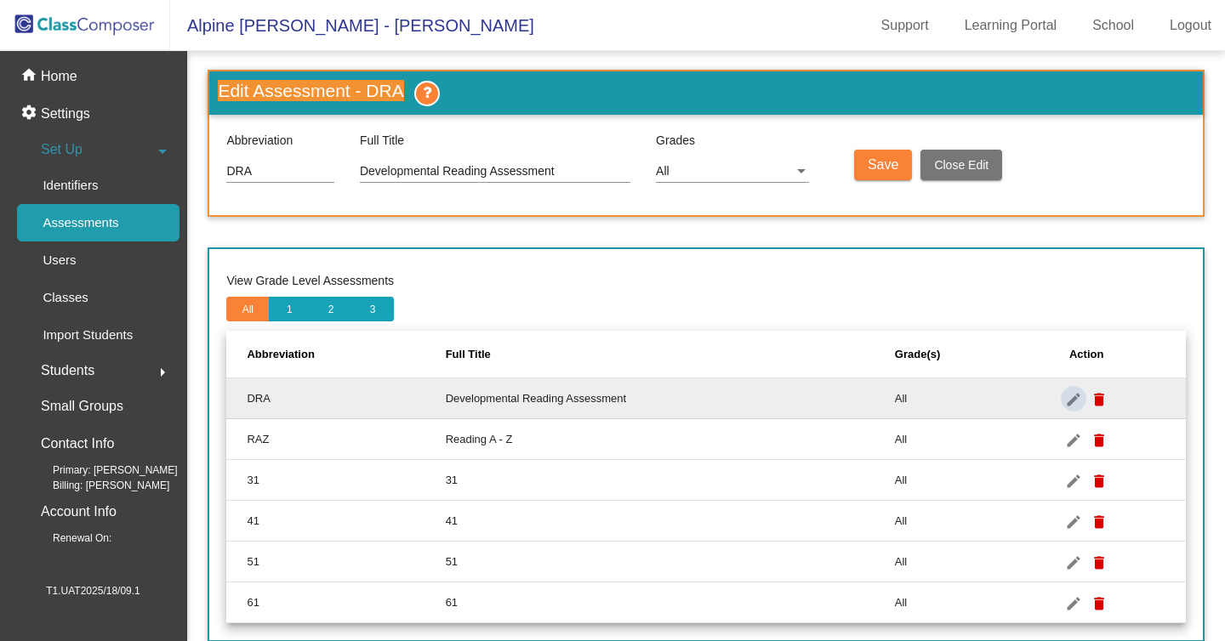
scroll to position [0, 0]
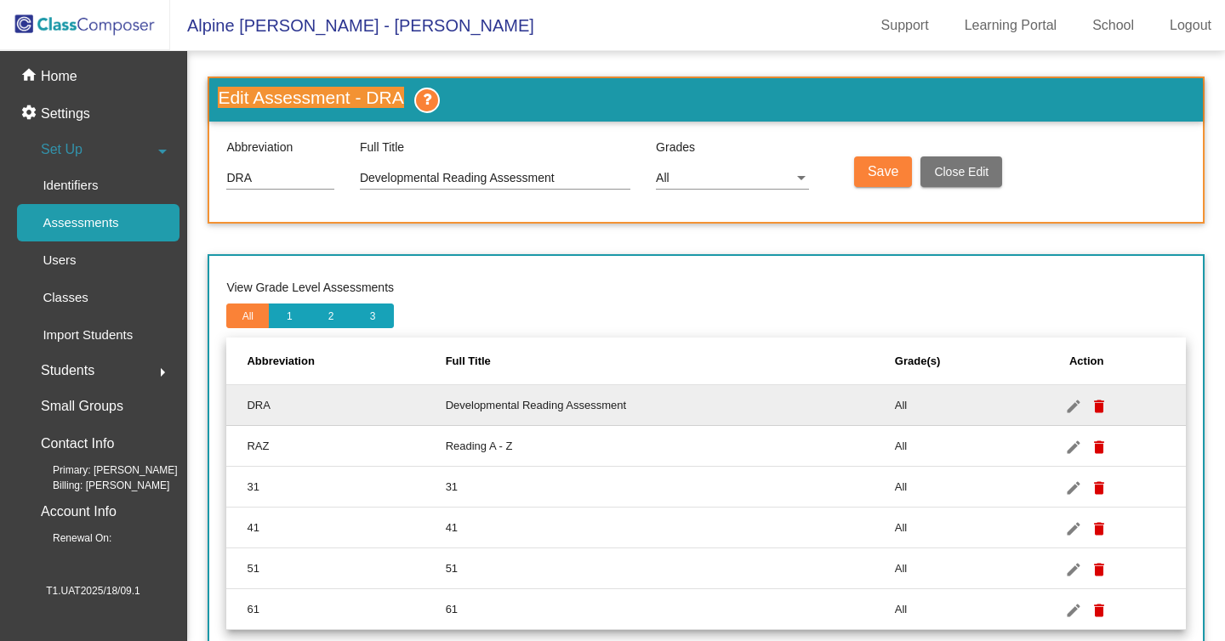
click at [572, 238] on div "Edit Assessment - DRA Abbreviation DRA Full Title Developmental Reading Assessm…" at bounding box center [706, 363] width 996 height 572
click at [489, 451] on td "Reading A - Z" at bounding box center [670, 446] width 449 height 41
